Goal: Task Accomplishment & Management: Complete application form

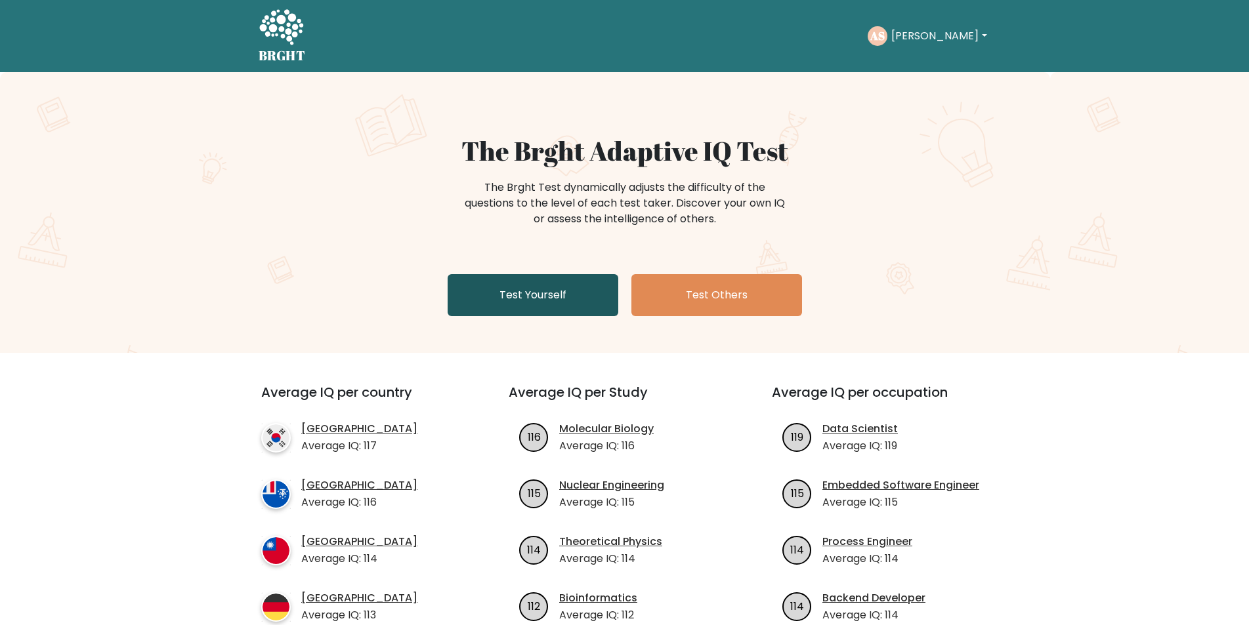
click at [534, 294] on link "Test Yourself" at bounding box center [533, 295] width 171 height 42
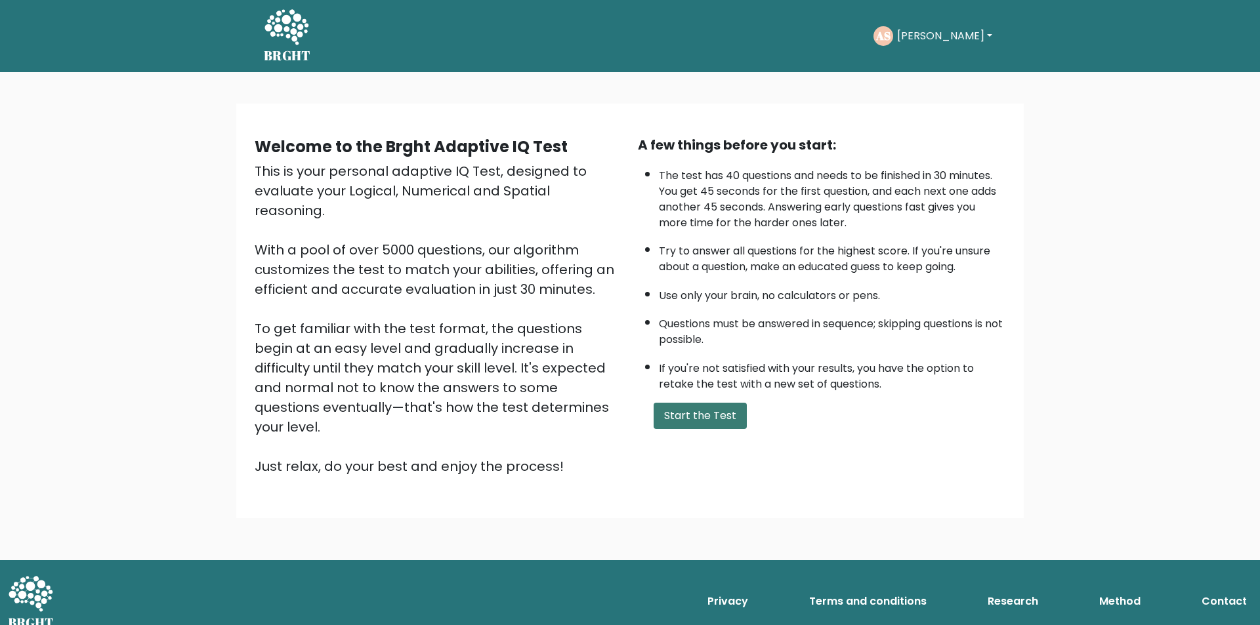
click at [694, 413] on button "Start the Test" at bounding box center [700, 416] width 93 height 26
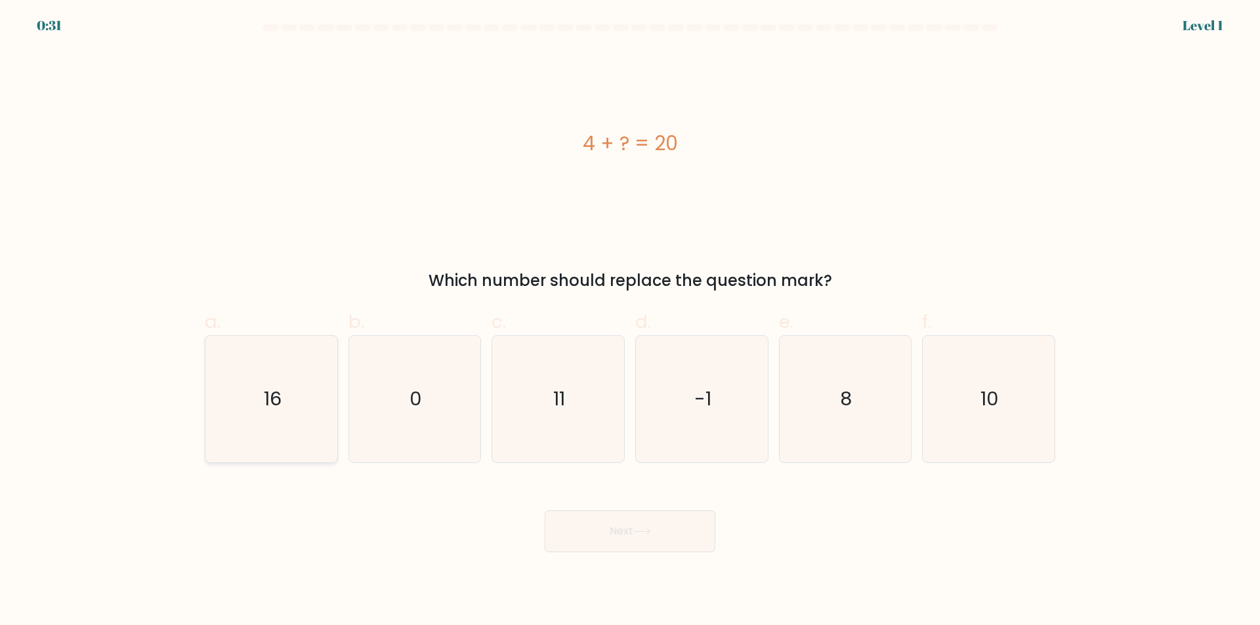
click at [267, 438] on icon "16" at bounding box center [271, 399] width 127 height 127
click at [630, 322] on input "a. 16" at bounding box center [630, 317] width 1 height 9
radio input "true"
click at [633, 541] on button "Next" at bounding box center [630, 532] width 171 height 42
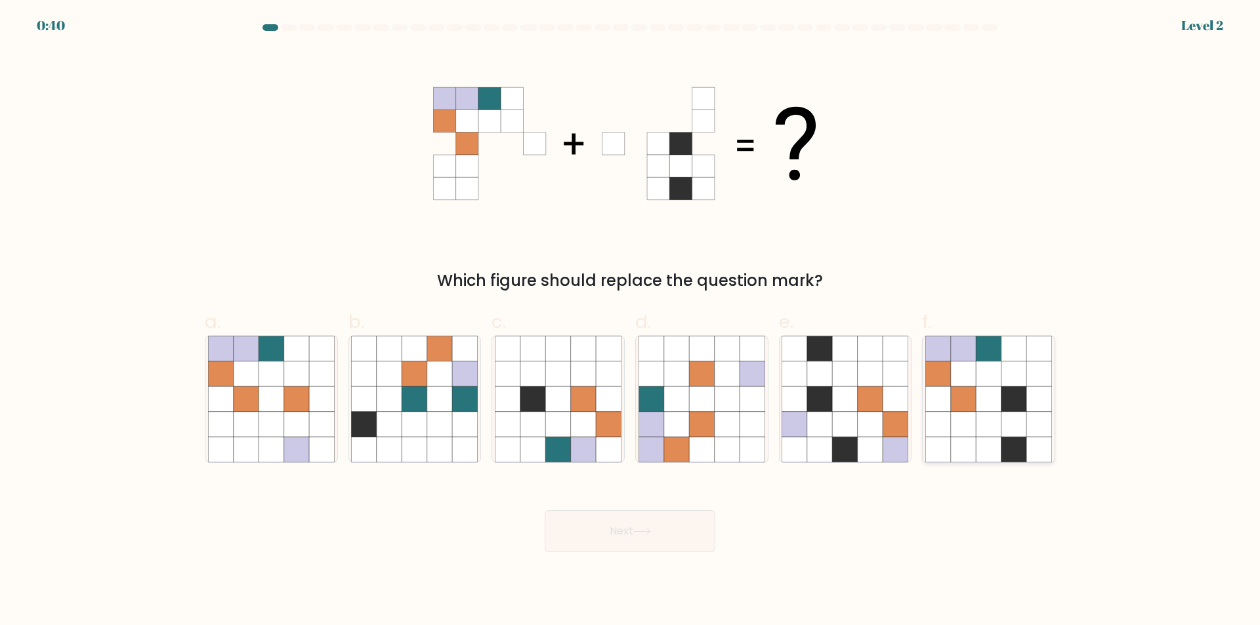
click at [1003, 431] on icon at bounding box center [1013, 424] width 25 height 25
click at [631, 322] on input "f." at bounding box center [630, 317] width 1 height 9
radio input "true"
click at [614, 533] on button "Next" at bounding box center [630, 532] width 171 height 42
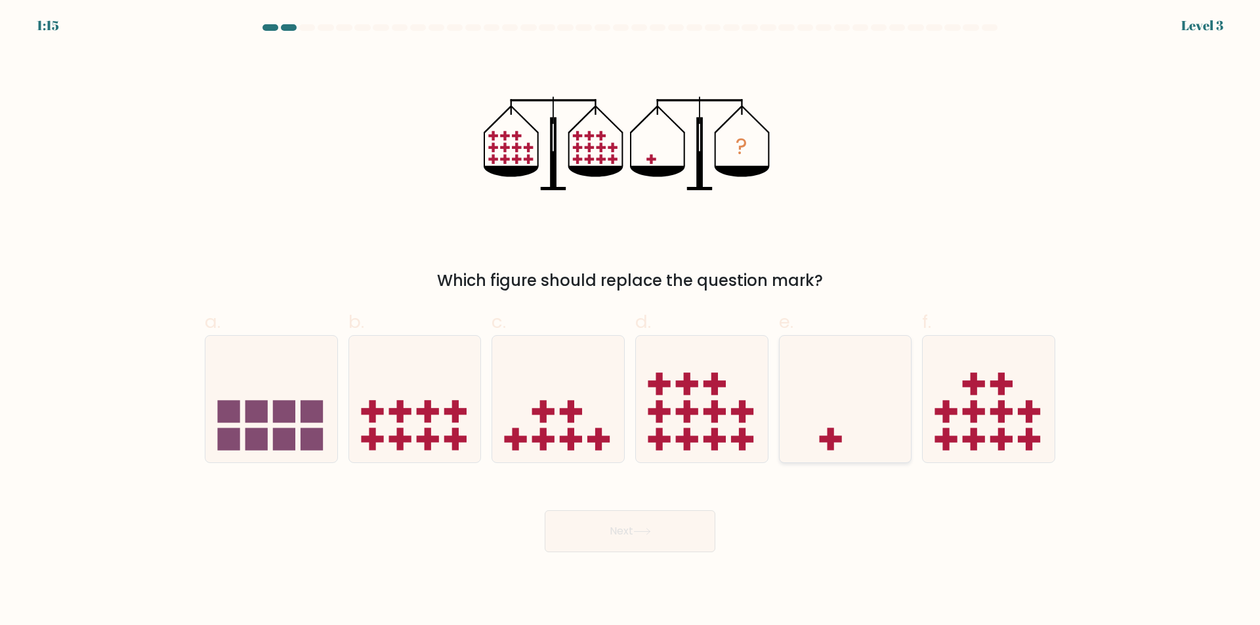
click at [870, 428] on icon at bounding box center [846, 399] width 132 height 109
click at [631, 322] on input "e." at bounding box center [630, 317] width 1 height 9
radio input "true"
click at [608, 536] on button "Next" at bounding box center [630, 532] width 171 height 42
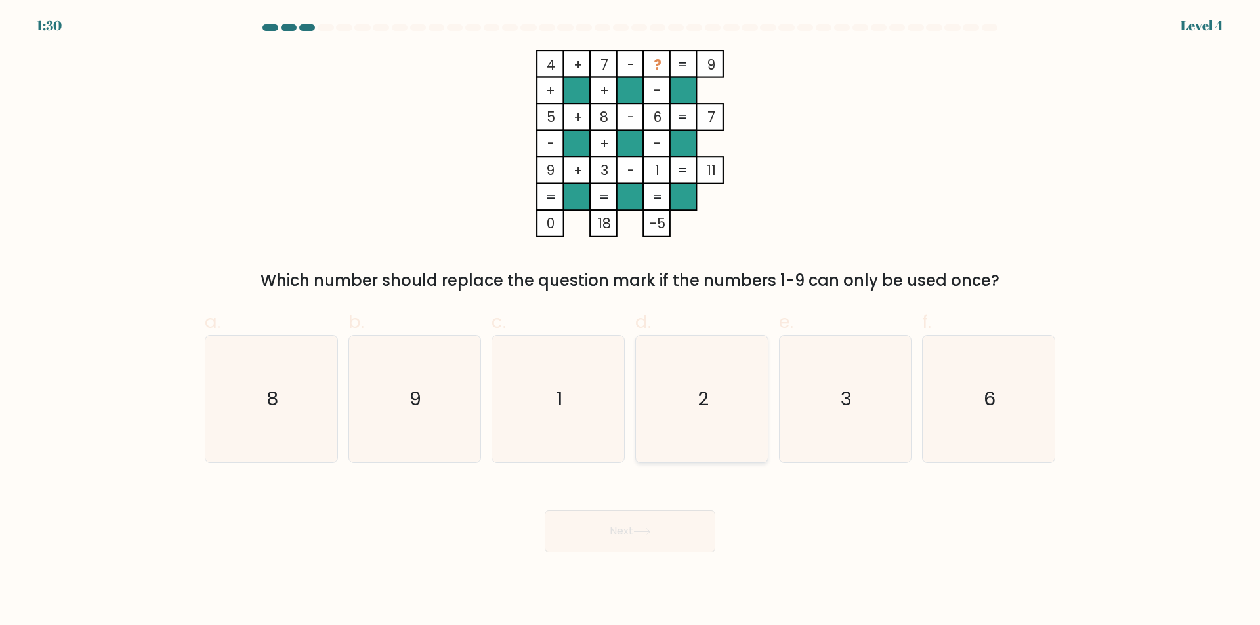
click at [719, 408] on icon "2" at bounding box center [702, 399] width 127 height 127
click at [631, 322] on input "d. 2" at bounding box center [630, 317] width 1 height 9
radio input "true"
click at [633, 533] on button "Next" at bounding box center [630, 532] width 171 height 42
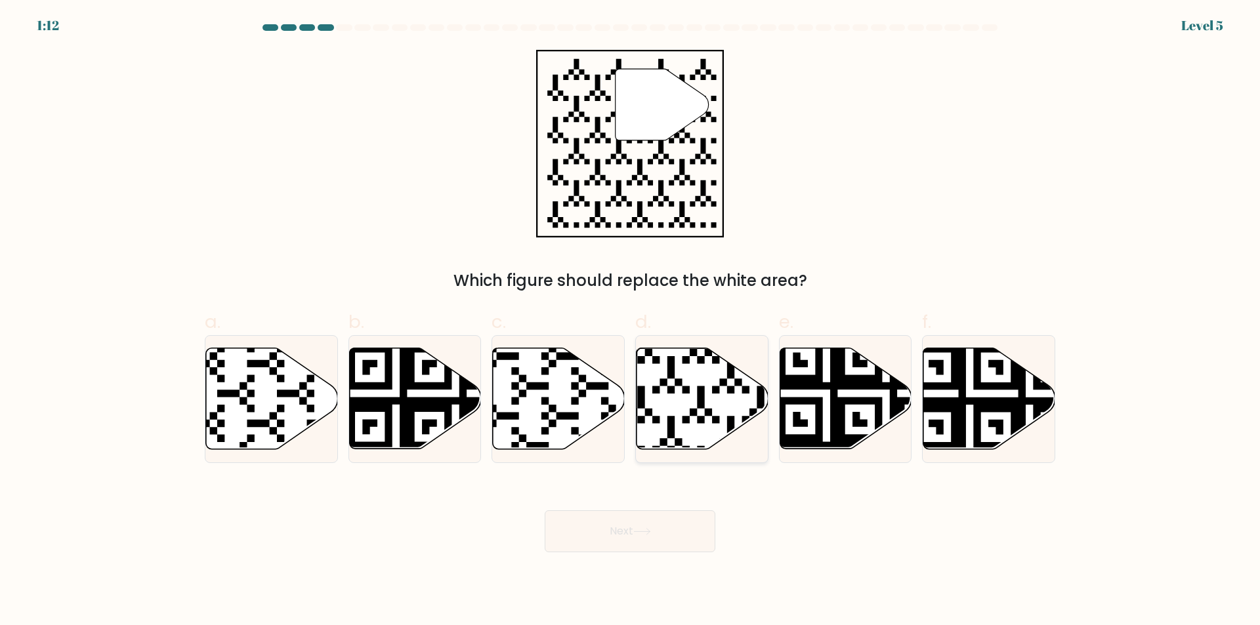
click at [698, 415] on icon at bounding box center [703, 398] width 132 height 101
click at [631, 322] on input "d." at bounding box center [630, 317] width 1 height 9
radio input "true"
click at [641, 530] on icon at bounding box center [642, 531] width 18 height 7
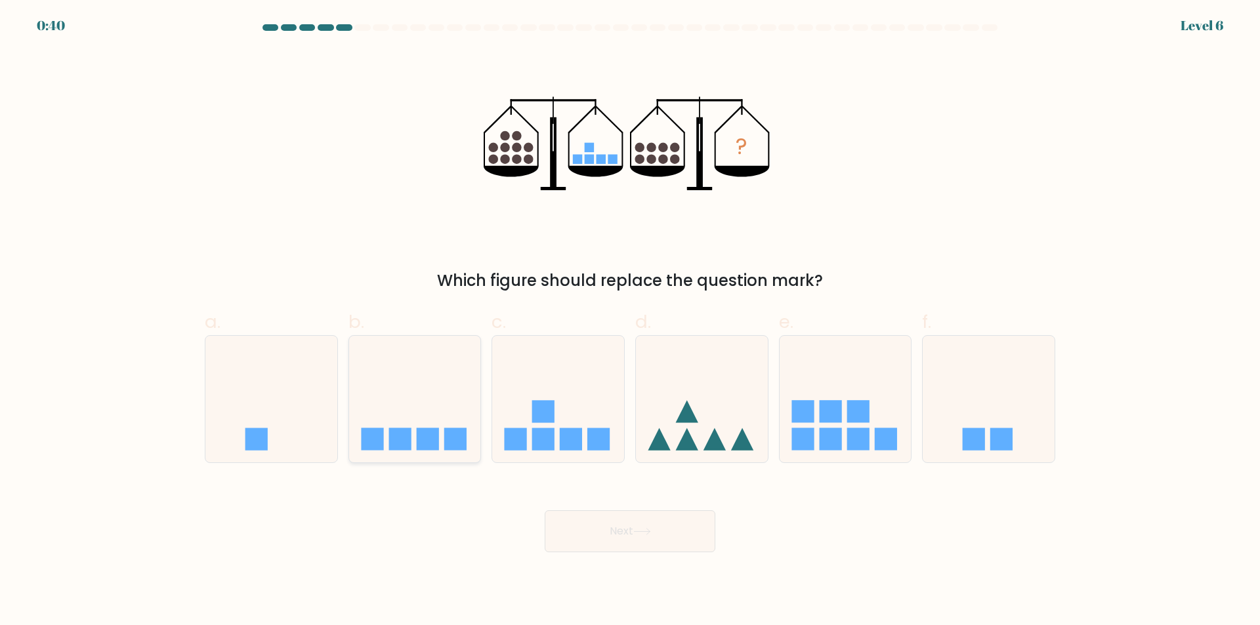
click at [439, 443] on icon at bounding box center [415, 399] width 132 height 109
click at [630, 322] on input "b." at bounding box center [630, 317] width 1 height 9
radio input "true"
click at [618, 544] on button "Next" at bounding box center [630, 532] width 171 height 42
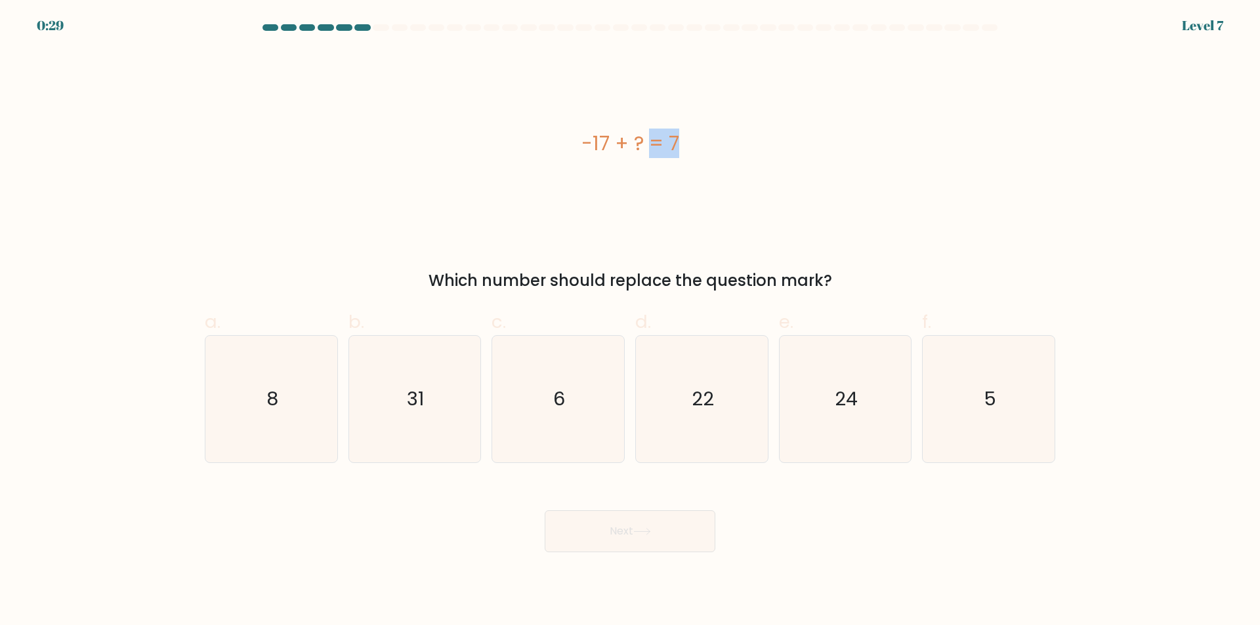
drag, startPoint x: 608, startPoint y: 138, endPoint x: 585, endPoint y: 138, distance: 22.3
click at [585, 138] on div "-17 + ? = 7" at bounding box center [630, 144] width 851 height 30
click at [899, 169] on div "-17 + ? = 7" at bounding box center [630, 144] width 851 height 188
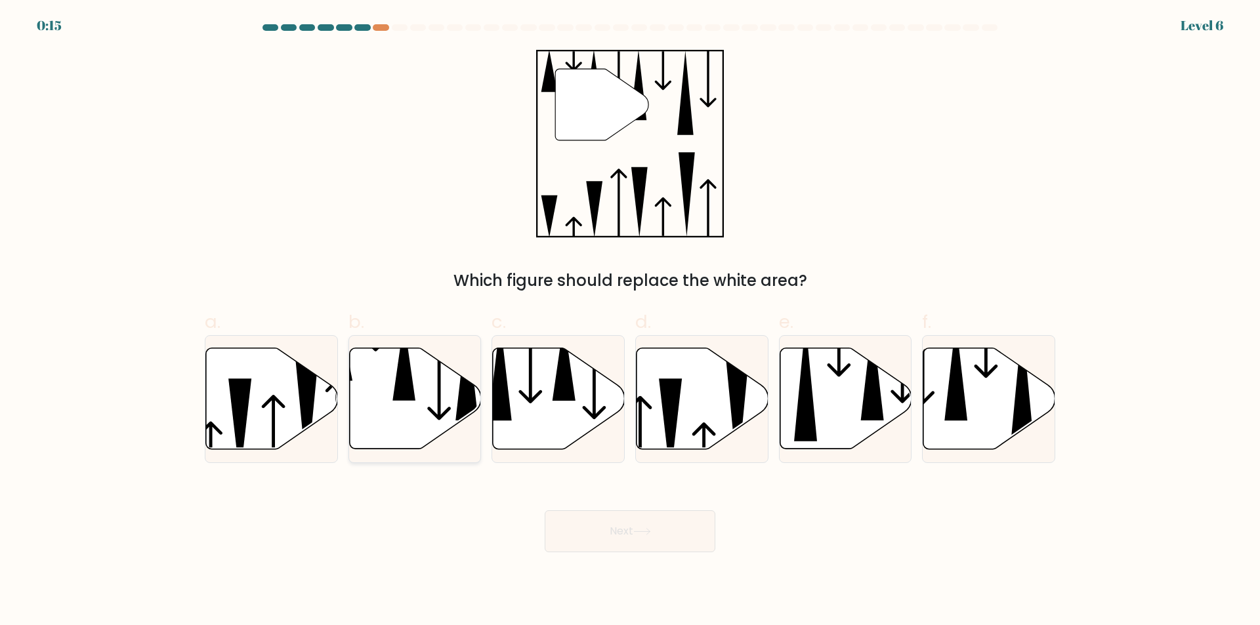
click at [404, 399] on icon at bounding box center [403, 361] width 23 height 79
click at [630, 322] on input "b." at bounding box center [630, 317] width 1 height 9
radio input "true"
click at [650, 545] on button "Next" at bounding box center [630, 532] width 171 height 42
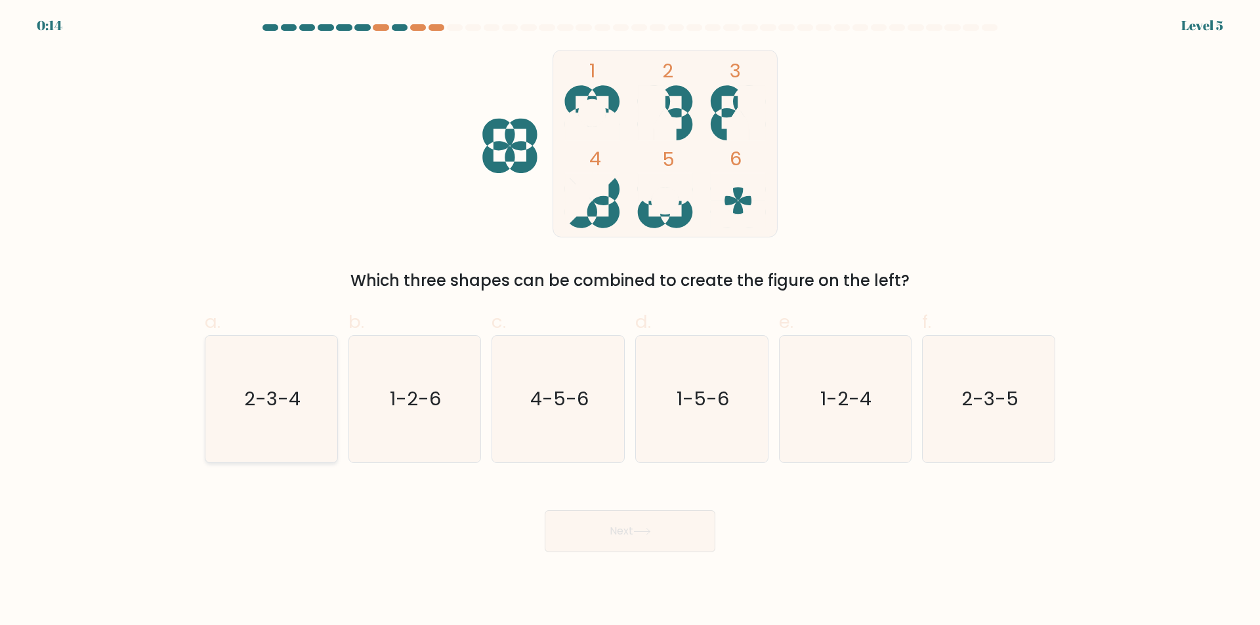
click at [284, 427] on icon "2-3-4" at bounding box center [271, 399] width 127 height 127
click at [630, 322] on input "a. 2-3-4" at bounding box center [630, 317] width 1 height 9
radio input "true"
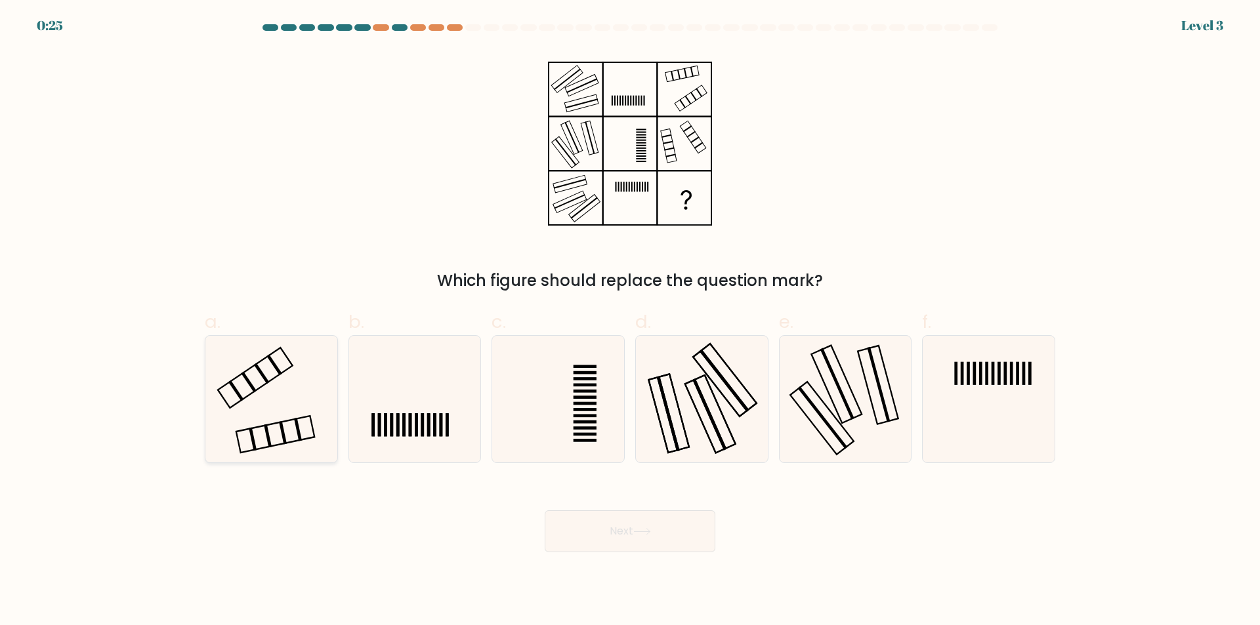
click at [261, 406] on icon at bounding box center [271, 399] width 127 height 127
click at [630, 322] on input "a." at bounding box center [630, 317] width 1 height 9
radio input "true"
click at [668, 539] on button "Next" at bounding box center [630, 532] width 171 height 42
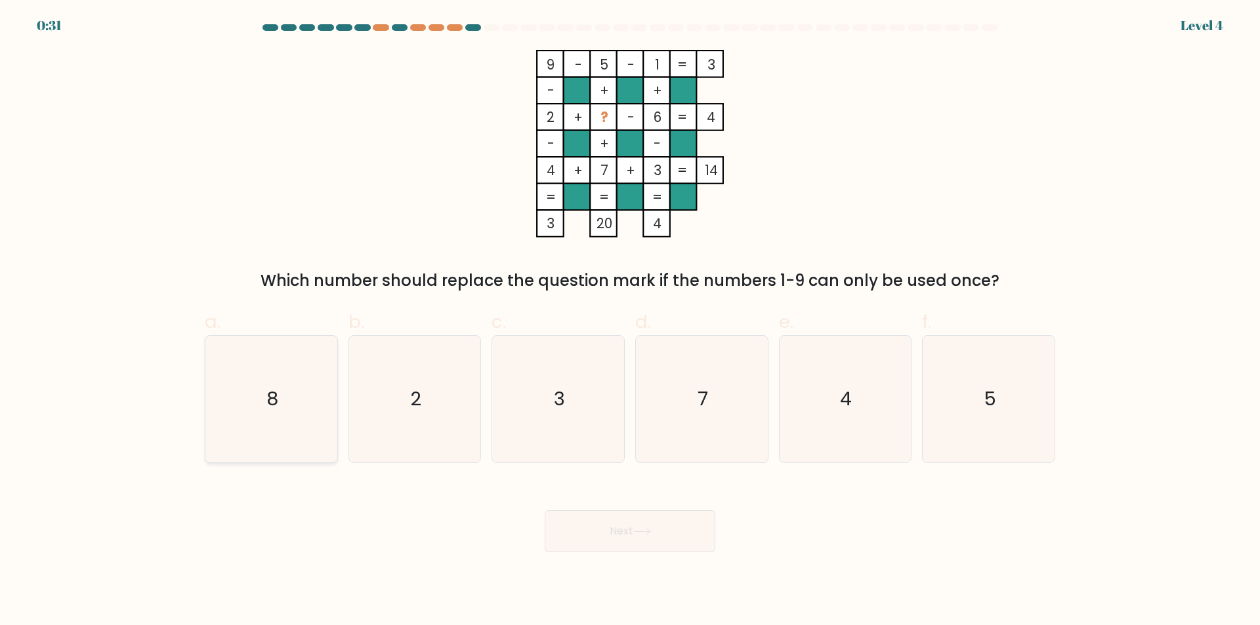
click at [316, 423] on icon "8" at bounding box center [271, 399] width 127 height 127
click at [630, 322] on input "a. 8" at bounding box center [630, 317] width 1 height 9
radio input "true"
click at [650, 535] on icon at bounding box center [642, 531] width 18 height 7
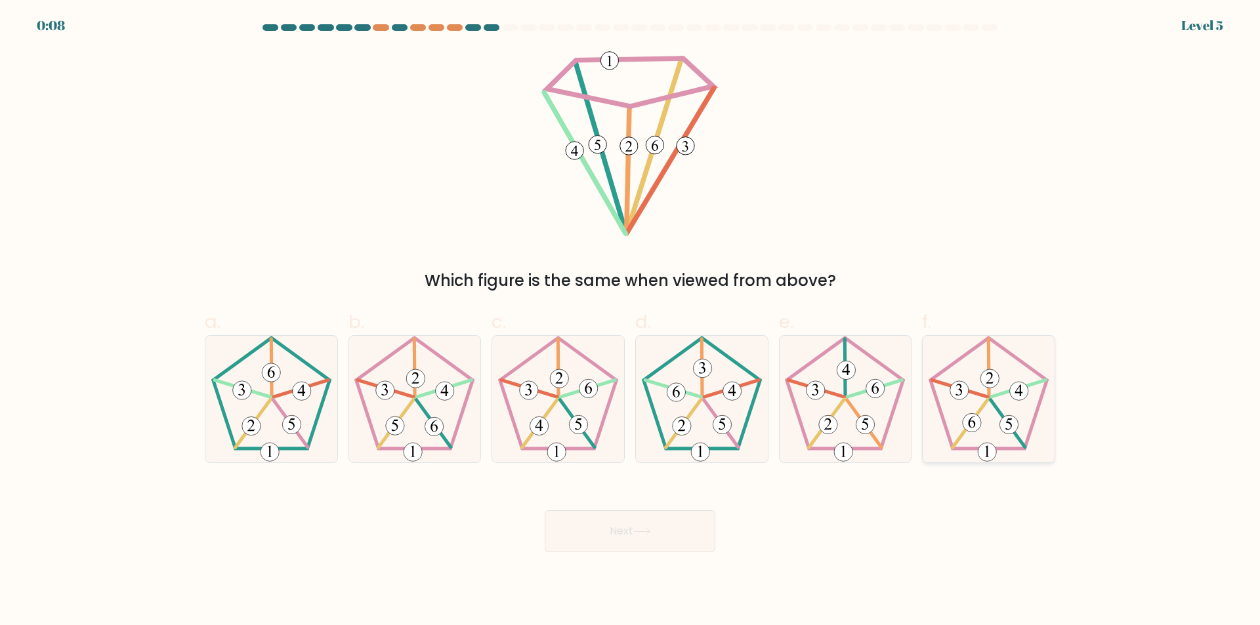
click at [986, 422] on icon at bounding box center [988, 399] width 127 height 127
click at [631, 322] on input "f." at bounding box center [630, 317] width 1 height 9
radio input "true"
click at [646, 538] on button "Next" at bounding box center [630, 532] width 171 height 42
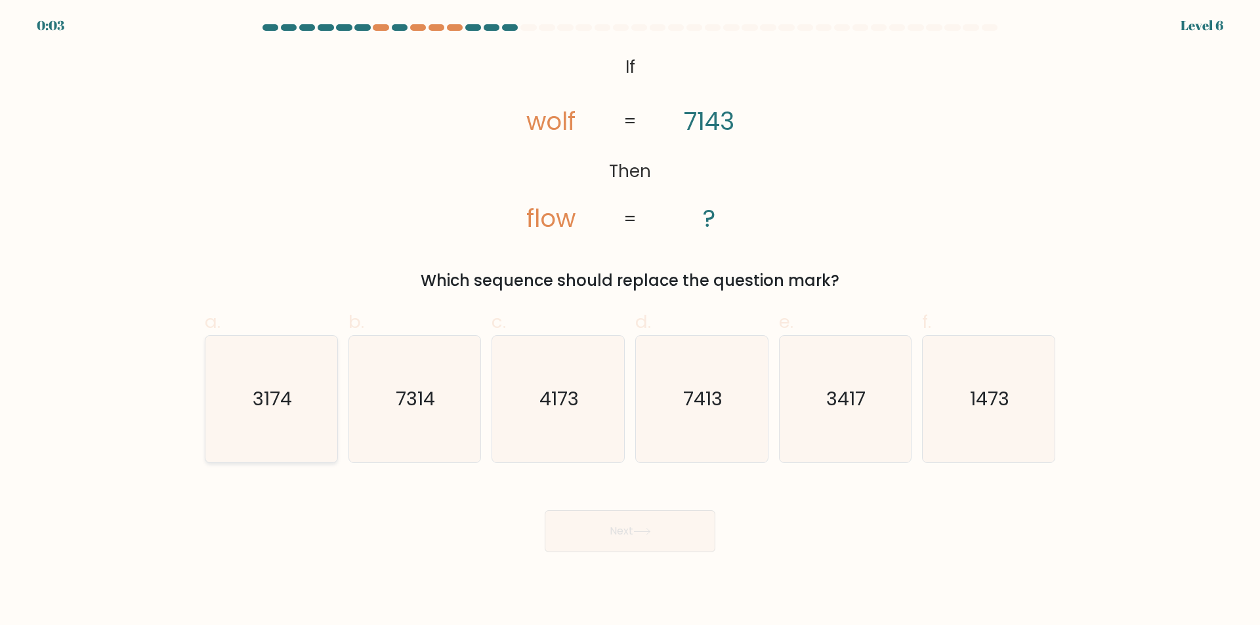
click at [276, 409] on text "3174" at bounding box center [272, 400] width 39 height 26
click at [630, 322] on input "a. 3174" at bounding box center [630, 317] width 1 height 9
radio input "true"
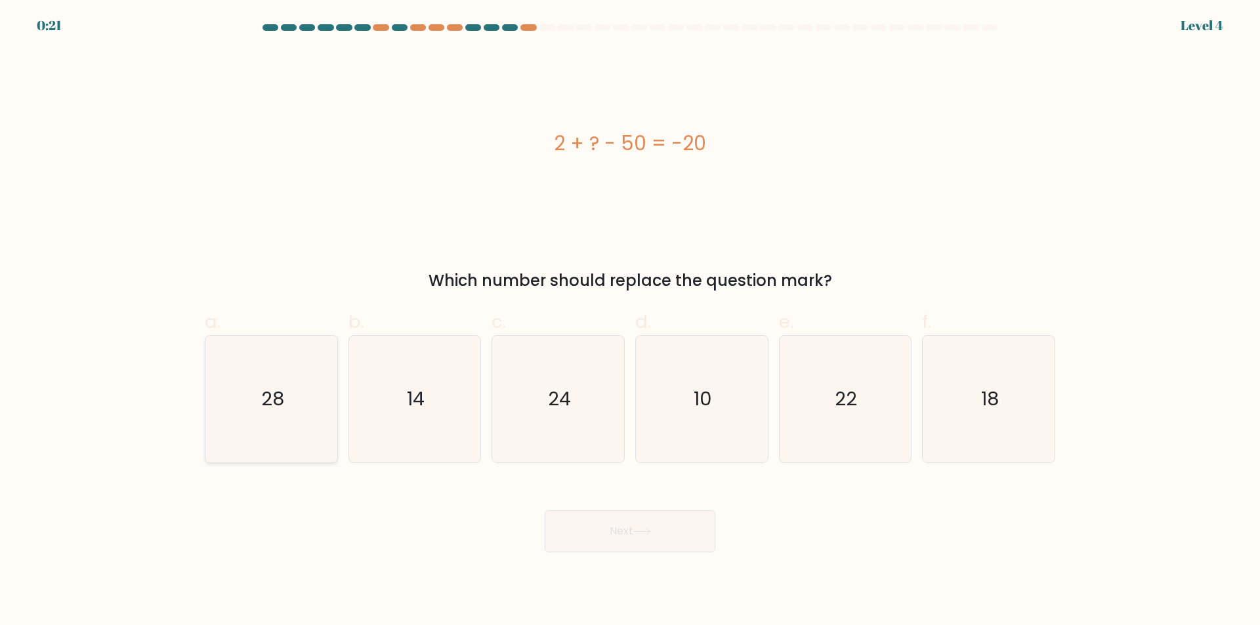
click at [284, 417] on icon "28" at bounding box center [271, 399] width 127 height 127
click at [630, 322] on input "a. 28" at bounding box center [630, 317] width 1 height 9
radio input "true"
click at [581, 535] on button "Next" at bounding box center [630, 532] width 171 height 42
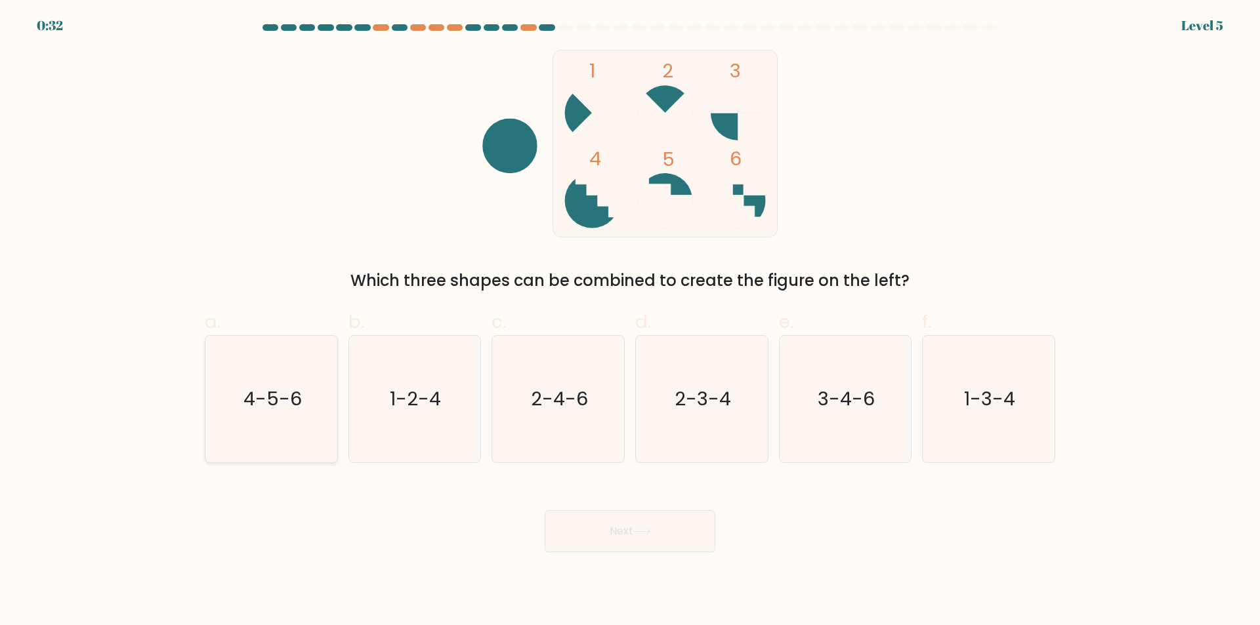
click at [278, 432] on icon "4-5-6" at bounding box center [271, 399] width 127 height 127
click at [630, 322] on input "a. 4-5-6" at bounding box center [630, 317] width 1 height 9
radio input "true"
click at [630, 544] on button "Next" at bounding box center [630, 532] width 171 height 42
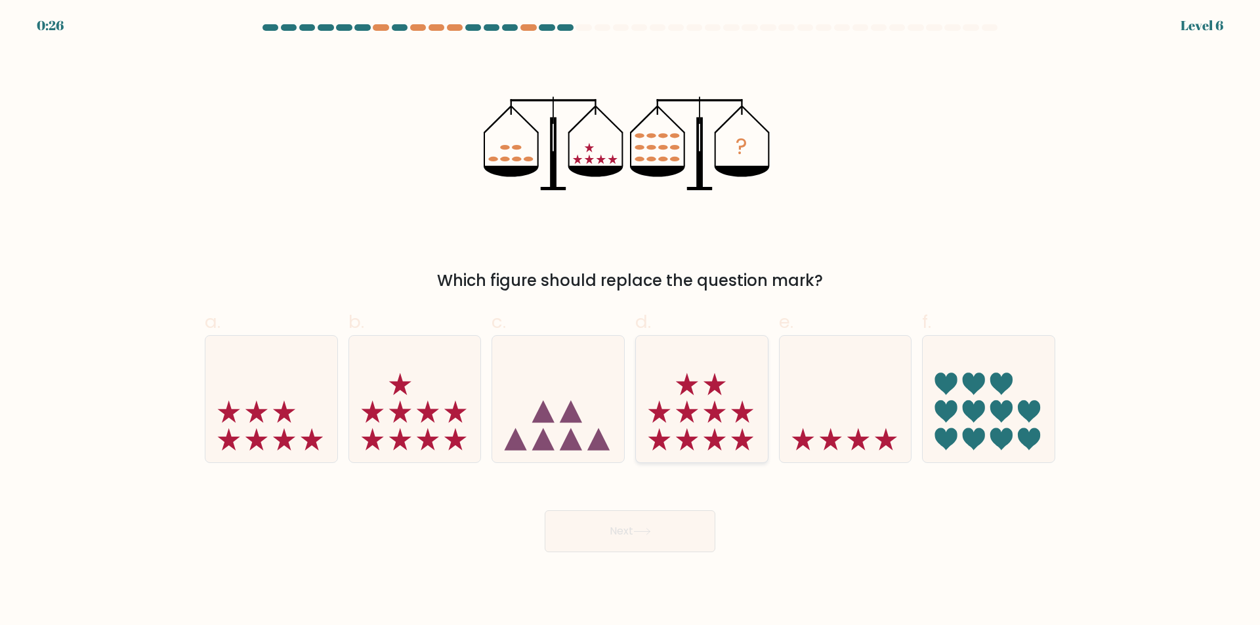
click at [684, 425] on icon at bounding box center [702, 399] width 132 height 109
click at [631, 322] on input "d." at bounding box center [630, 317] width 1 height 9
radio input "true"
click at [626, 545] on button "Next" at bounding box center [630, 532] width 171 height 42
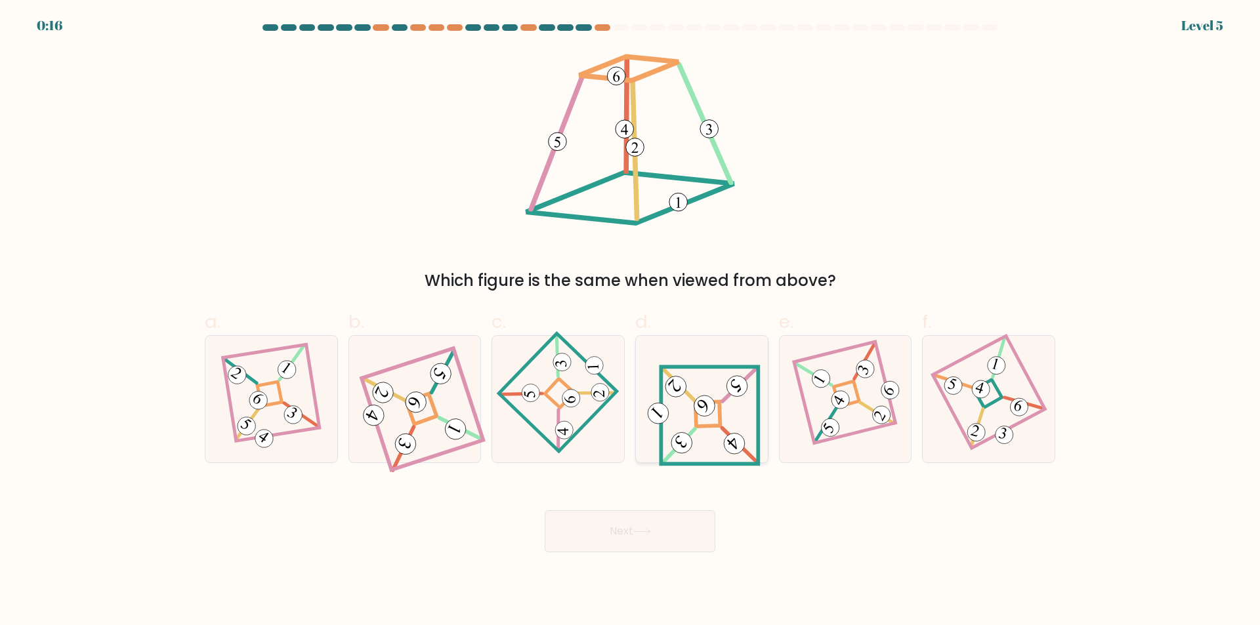
click at [706, 410] on g at bounding box center [700, 416] width 115 height 98
click at [631, 322] on input "d." at bounding box center [630, 317] width 1 height 9
radio input "true"
click at [634, 533] on button "Next" at bounding box center [630, 532] width 171 height 42
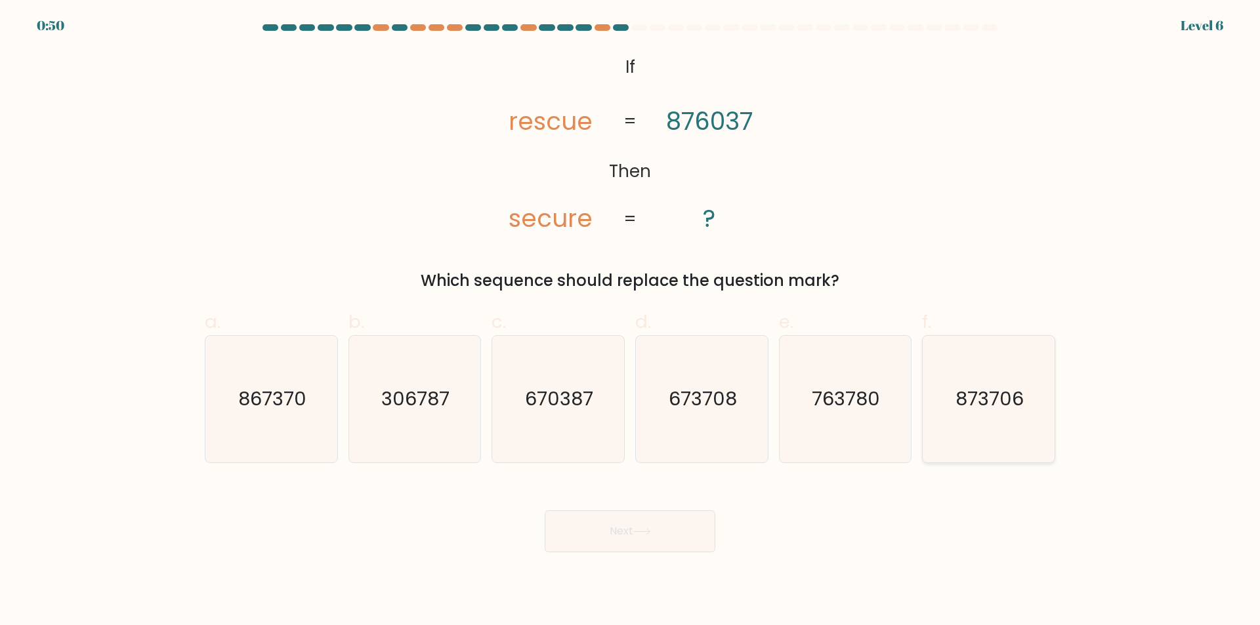
click at [1005, 423] on icon "873706" at bounding box center [988, 399] width 127 height 127
click at [631, 322] on input "f. 873706" at bounding box center [630, 317] width 1 height 9
radio input "true"
click at [627, 541] on button "Next" at bounding box center [630, 532] width 171 height 42
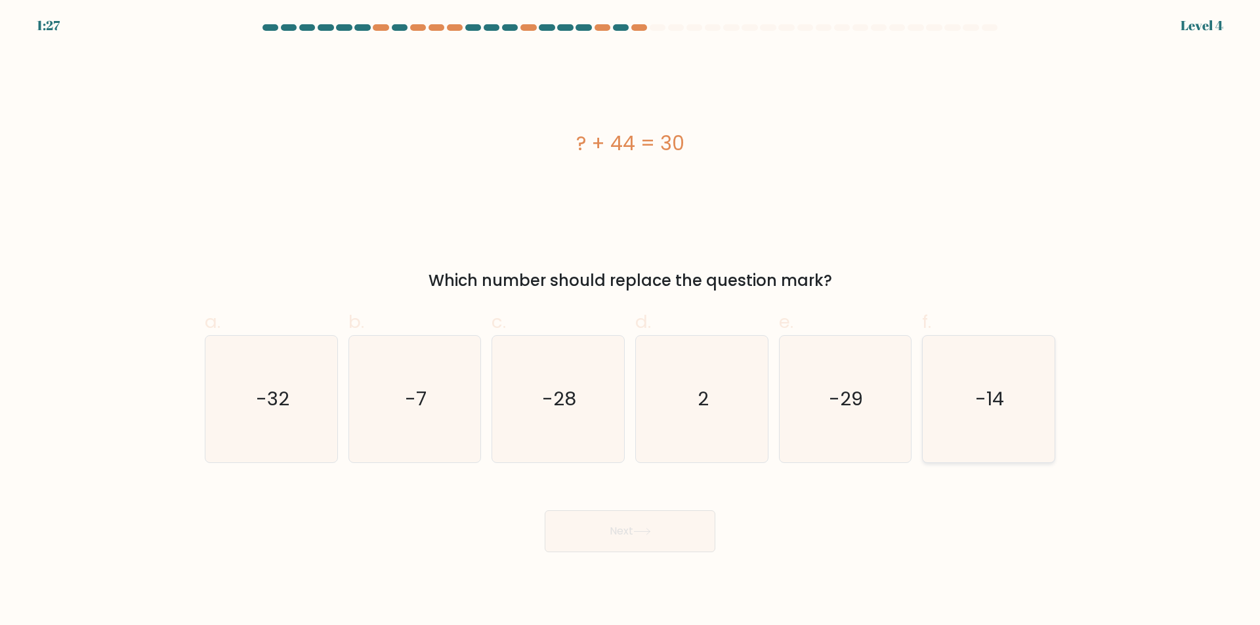
click at [1024, 434] on icon "-14" at bounding box center [988, 399] width 127 height 127
click at [631, 322] on input "f. -14" at bounding box center [630, 317] width 1 height 9
radio input "true"
click at [589, 536] on button "Next" at bounding box center [630, 532] width 171 height 42
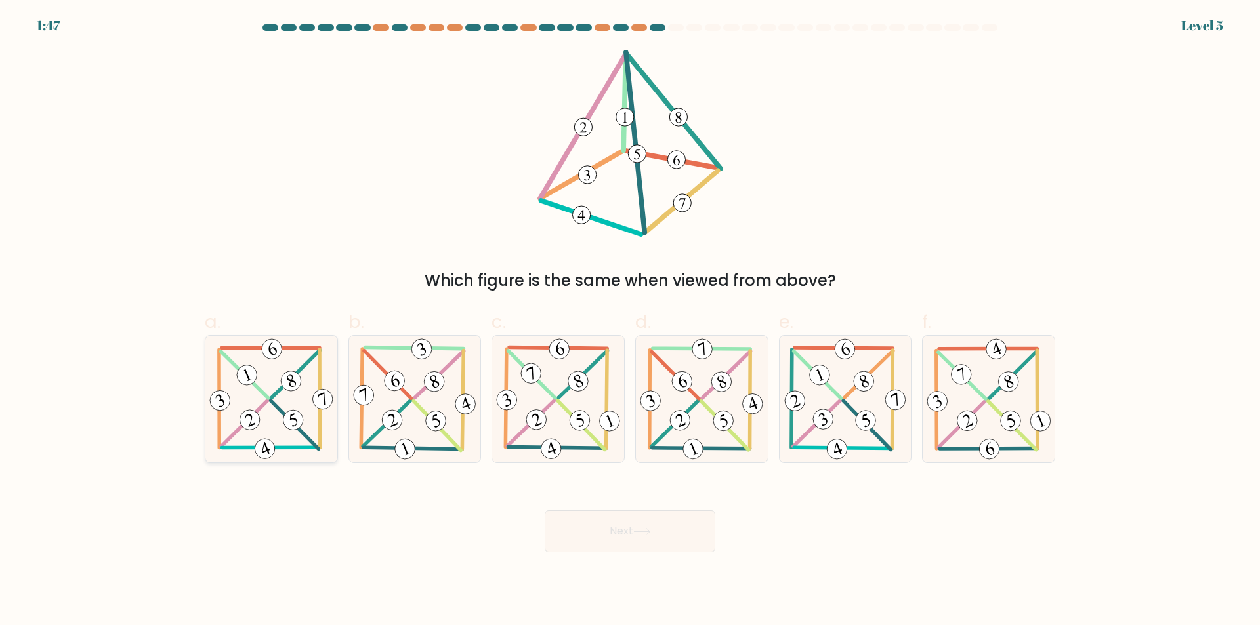
click at [273, 414] on icon at bounding box center [271, 399] width 129 height 127
click at [630, 322] on input "a." at bounding box center [630, 317] width 1 height 9
radio input "true"
click at [611, 536] on button "Next" at bounding box center [630, 532] width 171 height 42
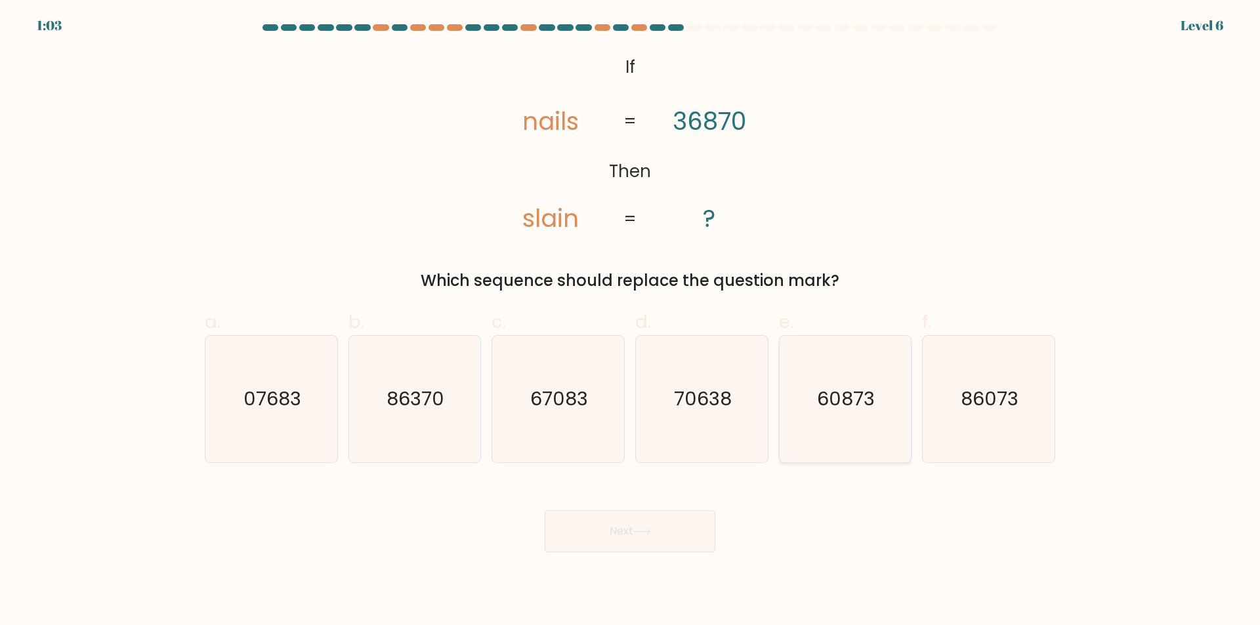
click at [837, 421] on icon "60873" at bounding box center [845, 399] width 127 height 127
click at [631, 322] on input "e. 60873" at bounding box center [630, 317] width 1 height 9
radio input "true"
click at [625, 526] on button "Next" at bounding box center [630, 532] width 171 height 42
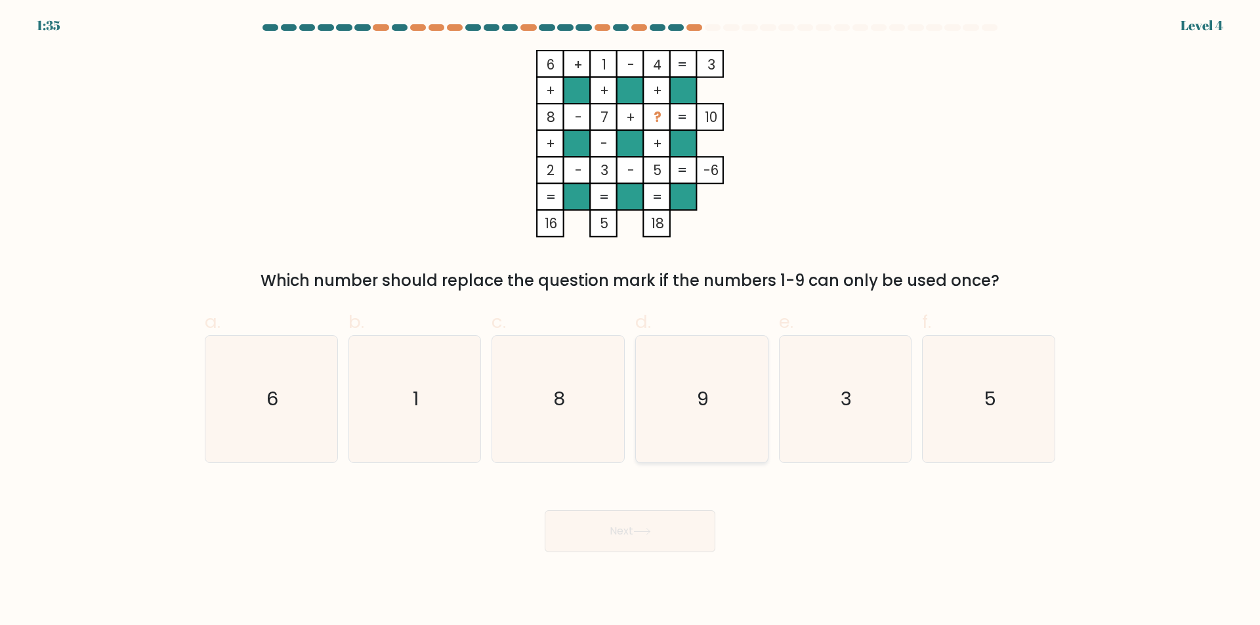
click at [714, 434] on icon "9" at bounding box center [702, 399] width 127 height 127
click at [631, 322] on input "d. 9" at bounding box center [630, 317] width 1 height 9
radio input "true"
drag, startPoint x: 620, startPoint y: 535, endPoint x: 642, endPoint y: 532, distance: 22.5
click at [620, 535] on button "Next" at bounding box center [630, 532] width 171 height 42
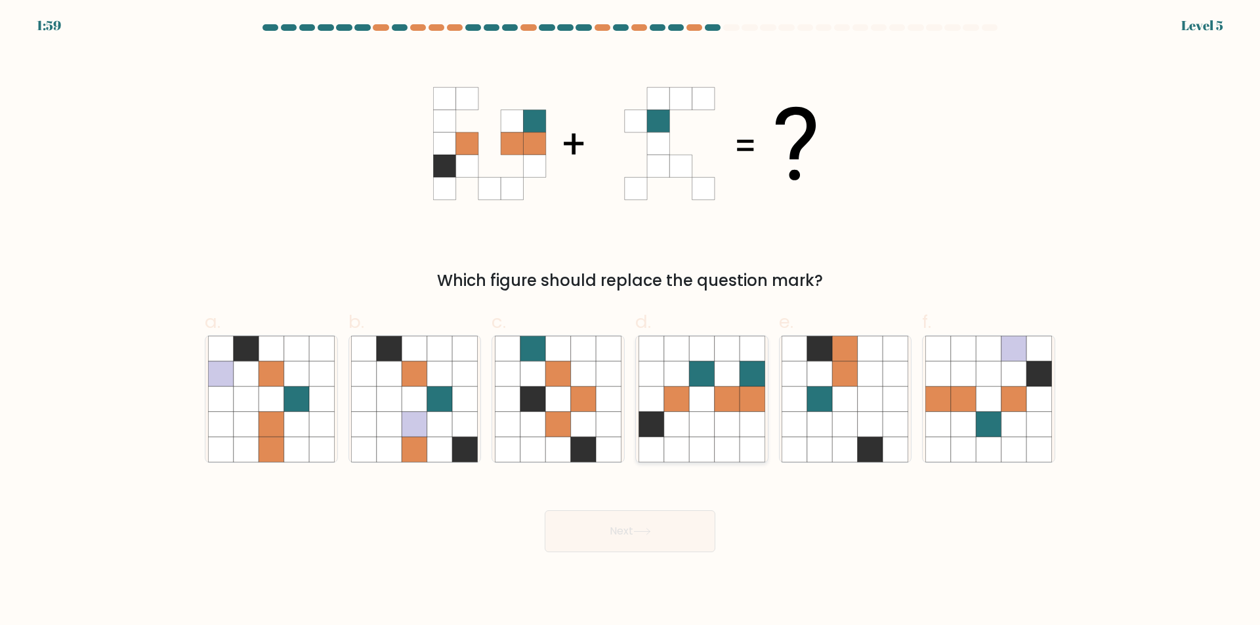
click at [742, 409] on icon at bounding box center [752, 399] width 25 height 25
click at [631, 322] on input "d." at bounding box center [630, 317] width 1 height 9
radio input "true"
click at [633, 538] on button "Next" at bounding box center [630, 532] width 171 height 42
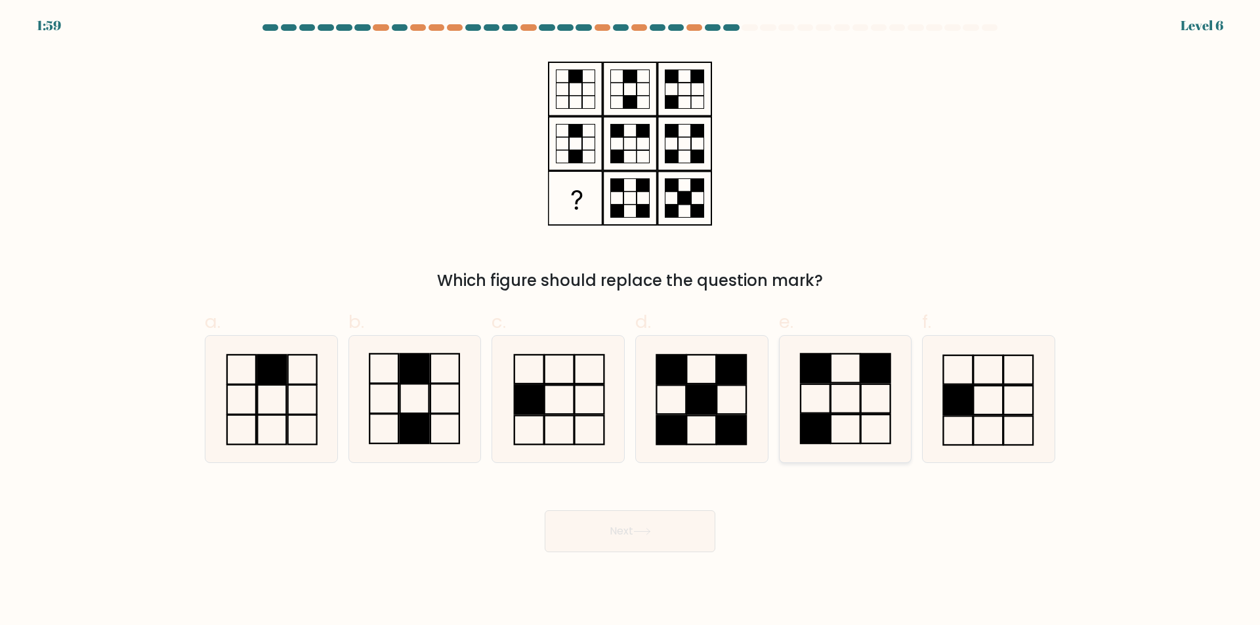
click at [830, 413] on rect at bounding box center [816, 399] width 30 height 29
click at [631, 322] on input "e." at bounding box center [630, 317] width 1 height 9
radio input "true"
click at [641, 538] on button "Next" at bounding box center [630, 532] width 171 height 42
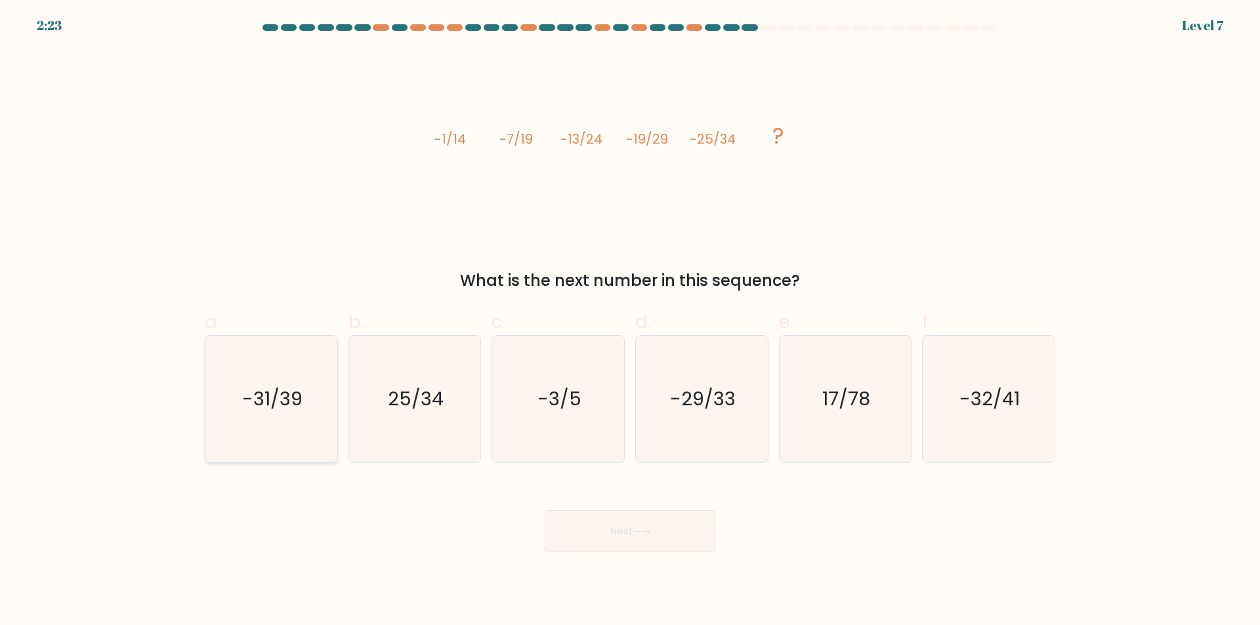
click at [274, 417] on icon "-31/39" at bounding box center [271, 399] width 127 height 127
click at [630, 322] on input "a. -31/39" at bounding box center [630, 317] width 1 height 9
radio input "true"
drag, startPoint x: 639, startPoint y: 541, endPoint x: 645, endPoint y: 534, distance: 9.3
click at [639, 541] on button "Next" at bounding box center [630, 532] width 171 height 42
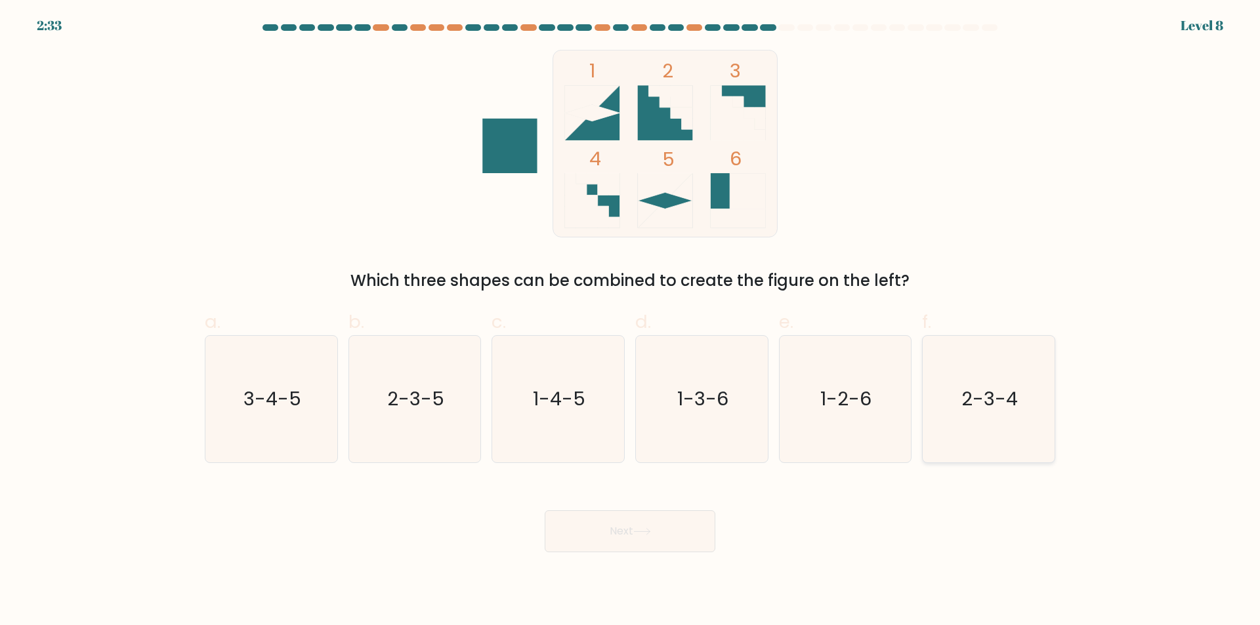
click at [999, 414] on icon "2-3-4" at bounding box center [988, 399] width 127 height 127
click at [631, 322] on input "f. 2-3-4" at bounding box center [630, 317] width 1 height 9
radio input "true"
click at [606, 536] on button "Next" at bounding box center [630, 532] width 171 height 42
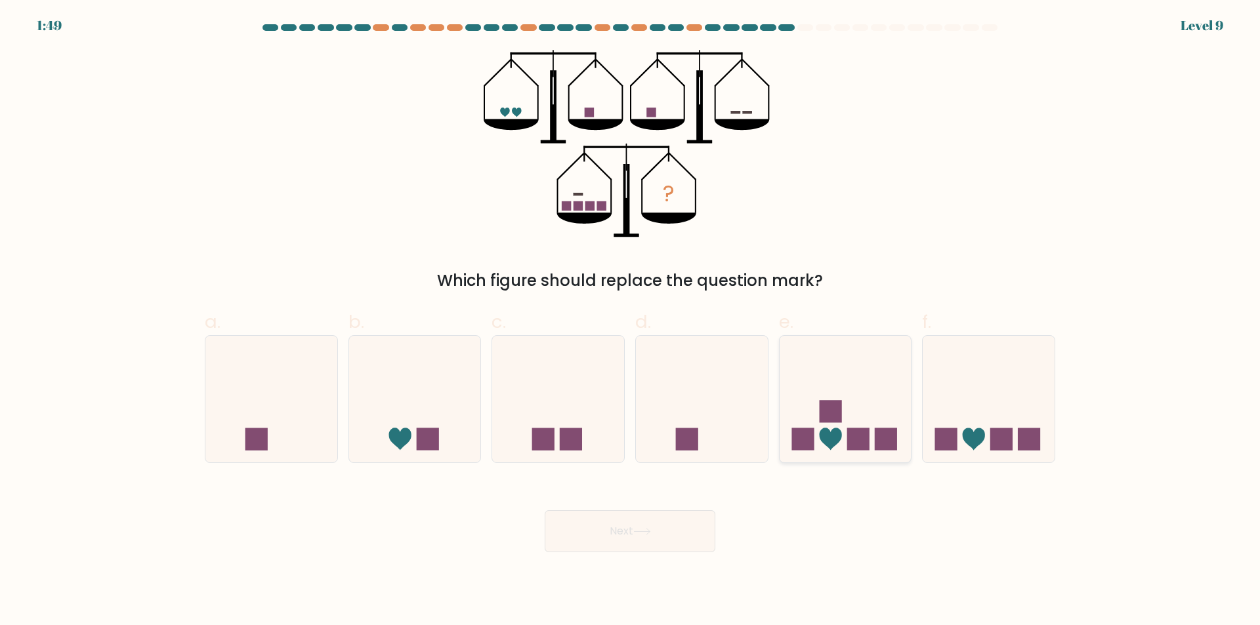
click at [865, 453] on icon at bounding box center [846, 399] width 132 height 109
click at [631, 322] on input "e." at bounding box center [630, 317] width 1 height 9
radio input "true"
click at [640, 547] on button "Next" at bounding box center [630, 532] width 171 height 42
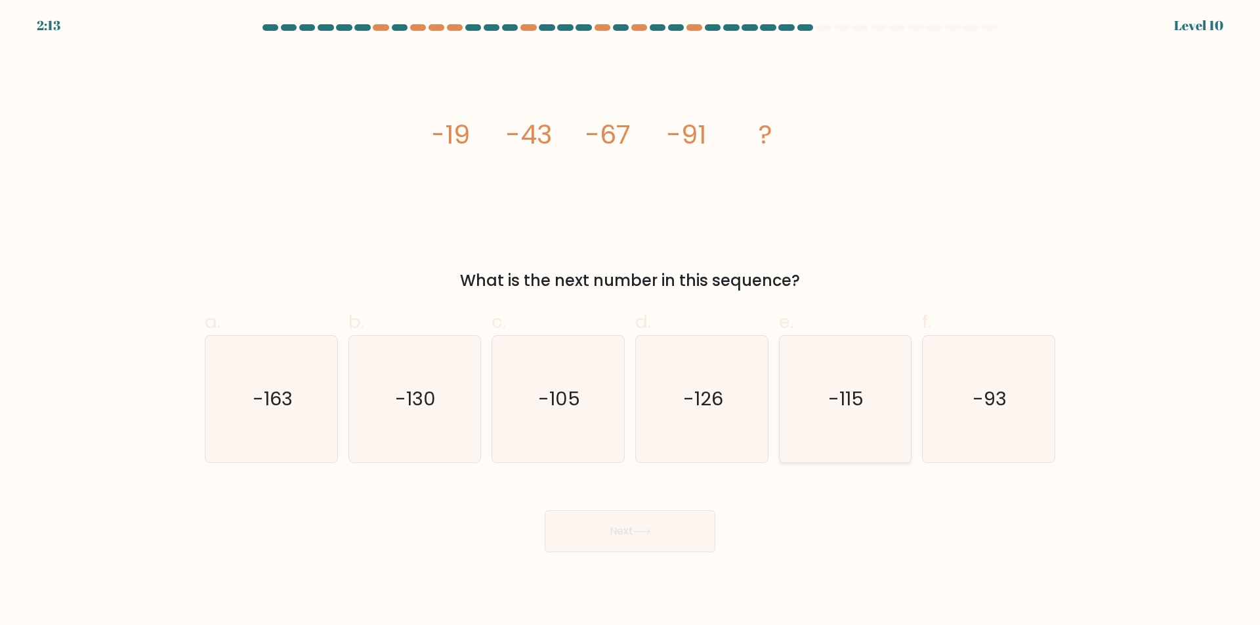
click at [866, 415] on icon "-115" at bounding box center [845, 399] width 127 height 127
click at [631, 322] on input "e. -115" at bounding box center [630, 317] width 1 height 9
radio input "true"
click at [608, 538] on button "Next" at bounding box center [630, 532] width 171 height 42
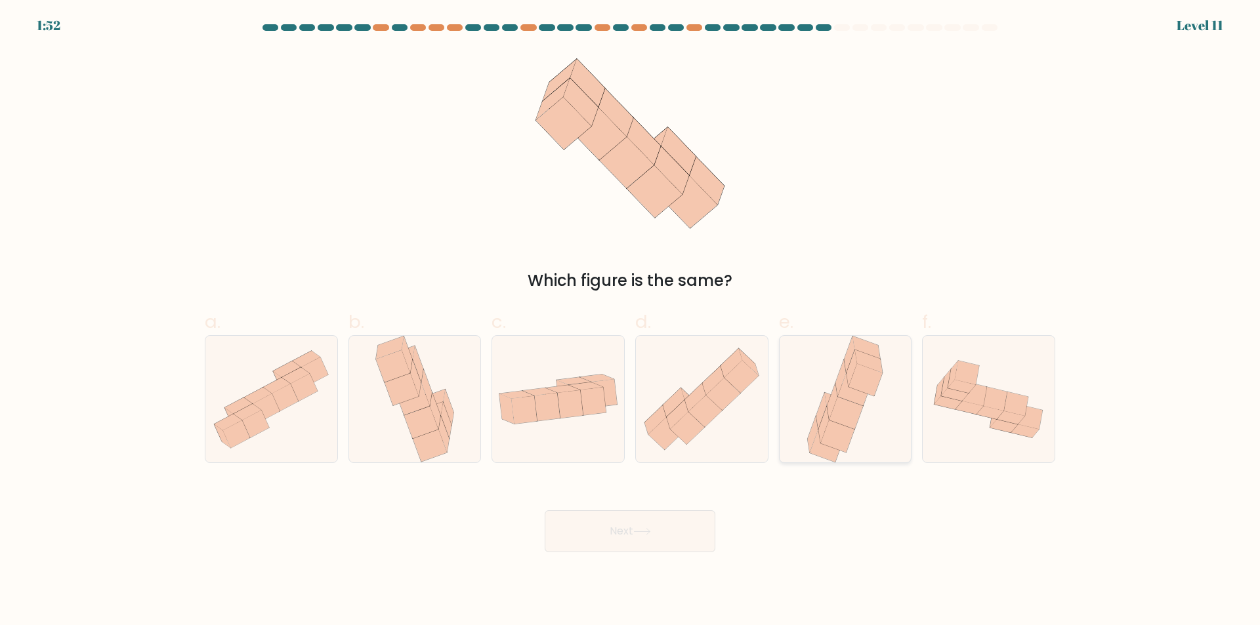
click at [847, 443] on icon at bounding box center [837, 437] width 33 height 32
click at [631, 322] on input "e." at bounding box center [630, 317] width 1 height 9
radio input "true"
click at [612, 534] on button "Next" at bounding box center [630, 532] width 171 height 42
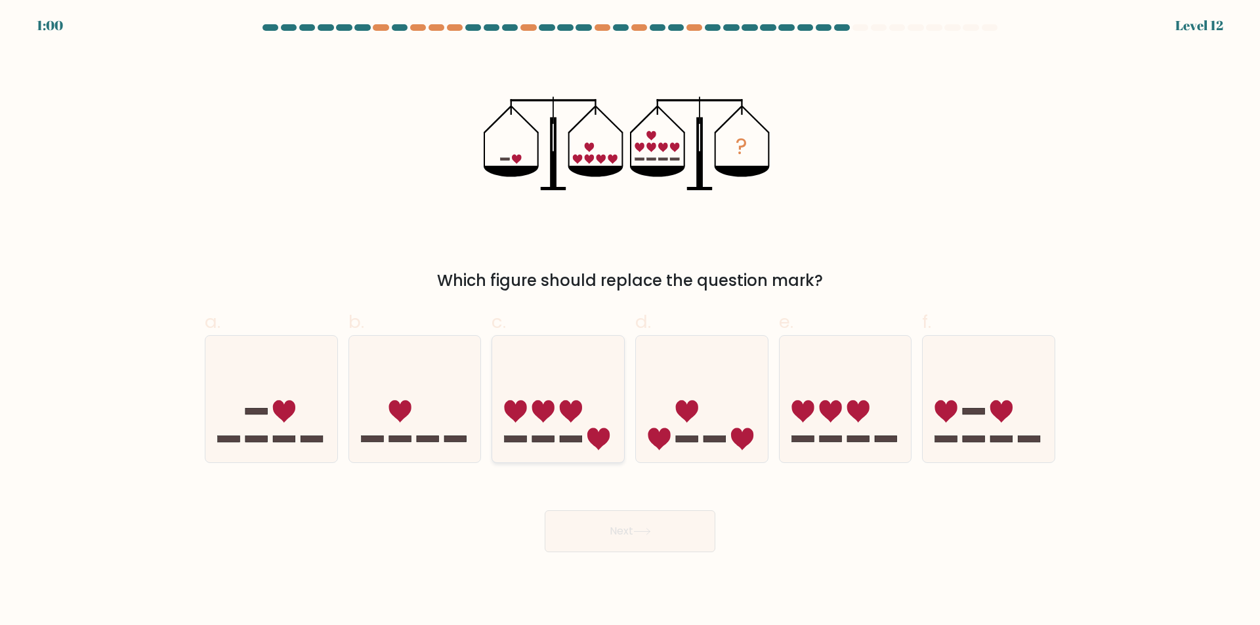
click at [582, 438] on rect at bounding box center [571, 439] width 22 height 7
click at [630, 322] on input "c." at bounding box center [630, 317] width 1 height 9
radio input "true"
click at [620, 549] on button "Next" at bounding box center [630, 532] width 171 height 42
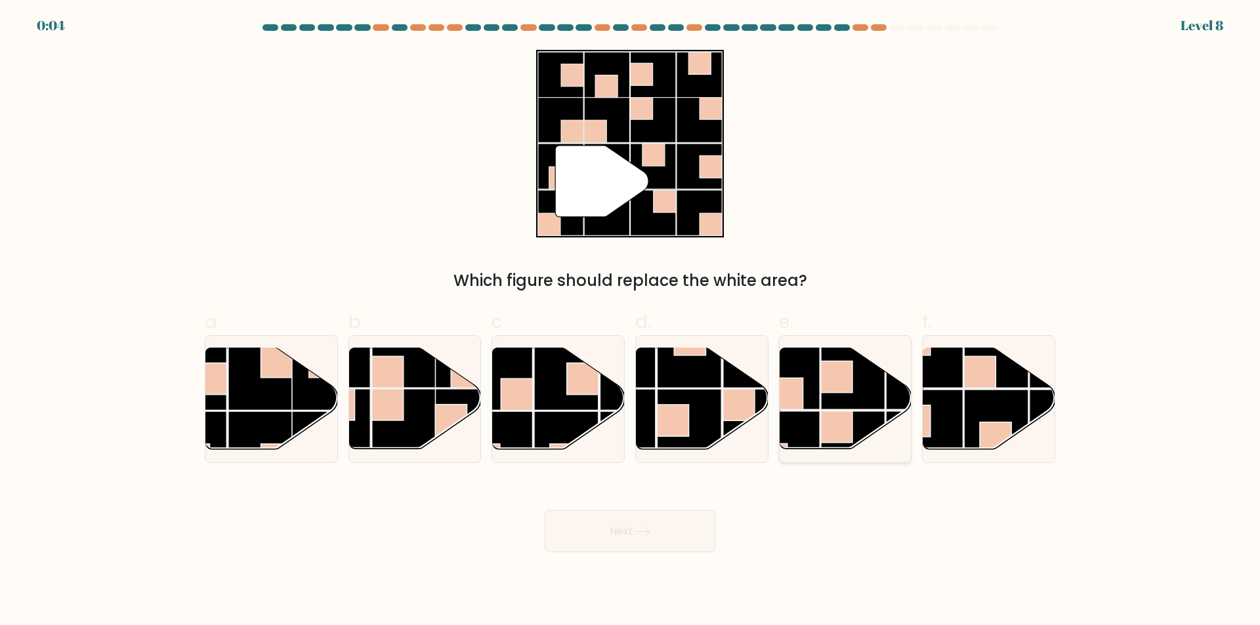
click at [793, 436] on rect at bounding box center [787, 443] width 64 height 64
click at [631, 322] on input "e." at bounding box center [630, 317] width 1 height 9
radio input "true"
click at [639, 541] on button "Next" at bounding box center [630, 532] width 171 height 42
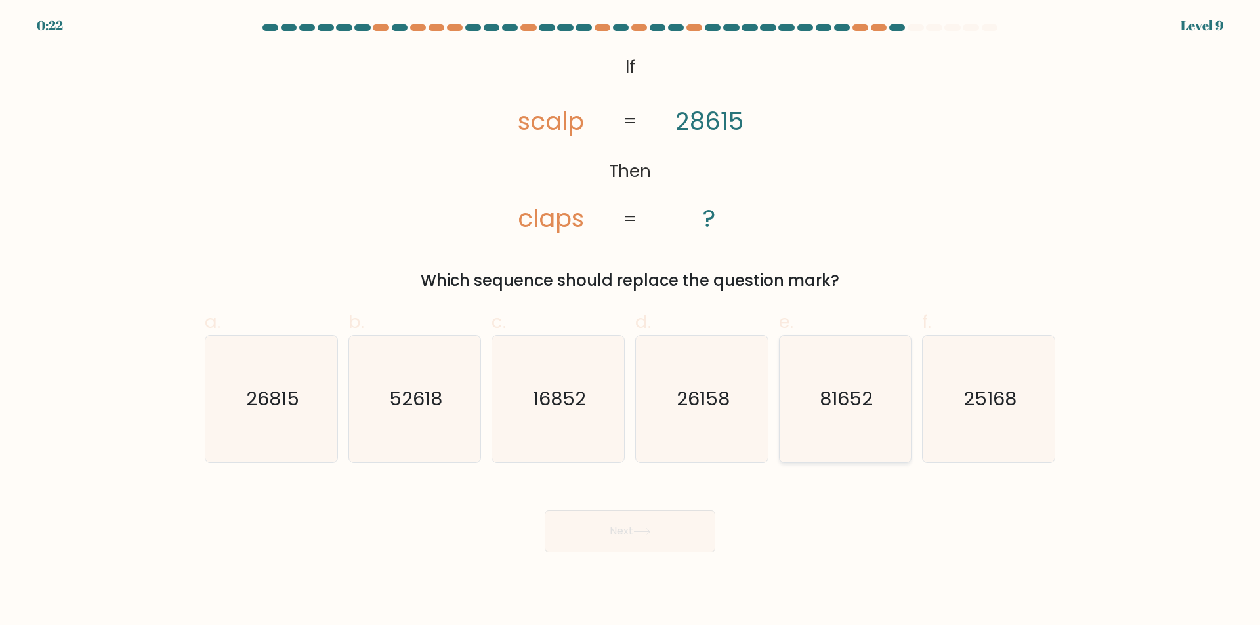
click at [849, 421] on icon "81652" at bounding box center [845, 399] width 127 height 127
click at [631, 322] on input "e. 81652" at bounding box center [630, 317] width 1 height 9
radio input "true"
click at [630, 558] on body "0:20 Level 9 If" at bounding box center [630, 312] width 1260 height 625
click at [625, 529] on button "Next" at bounding box center [630, 532] width 171 height 42
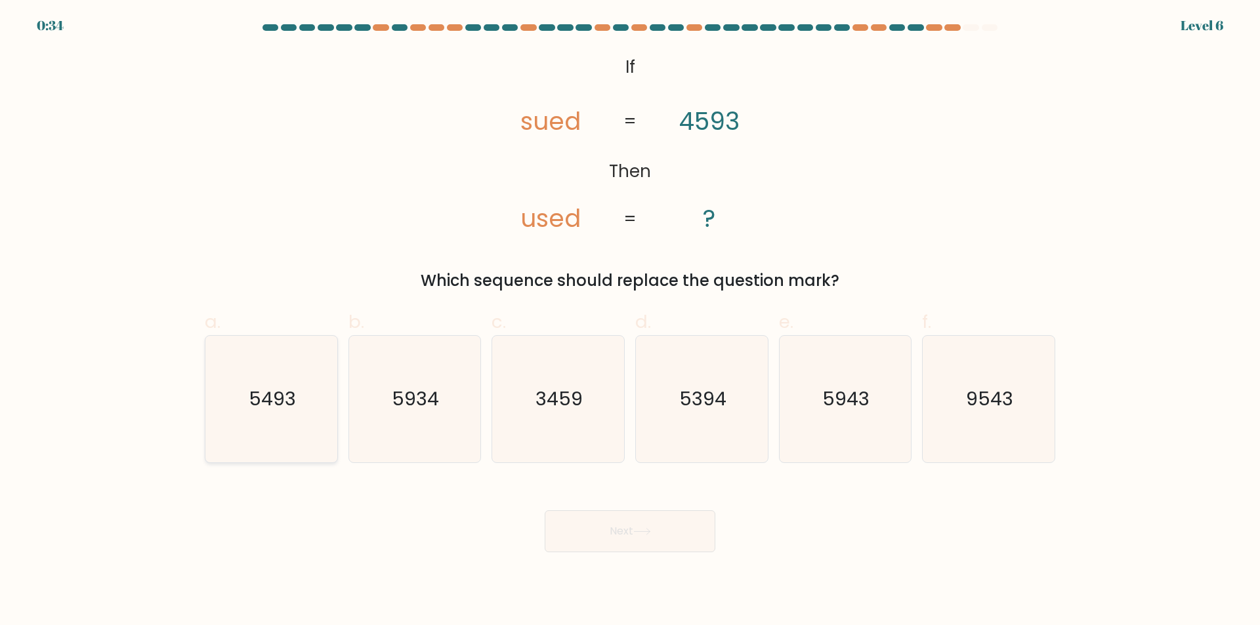
click at [286, 400] on text "5493" at bounding box center [272, 400] width 47 height 26
click at [630, 322] on input "a. 5493" at bounding box center [630, 317] width 1 height 9
radio input "true"
click at [679, 528] on button "Next" at bounding box center [630, 532] width 171 height 42
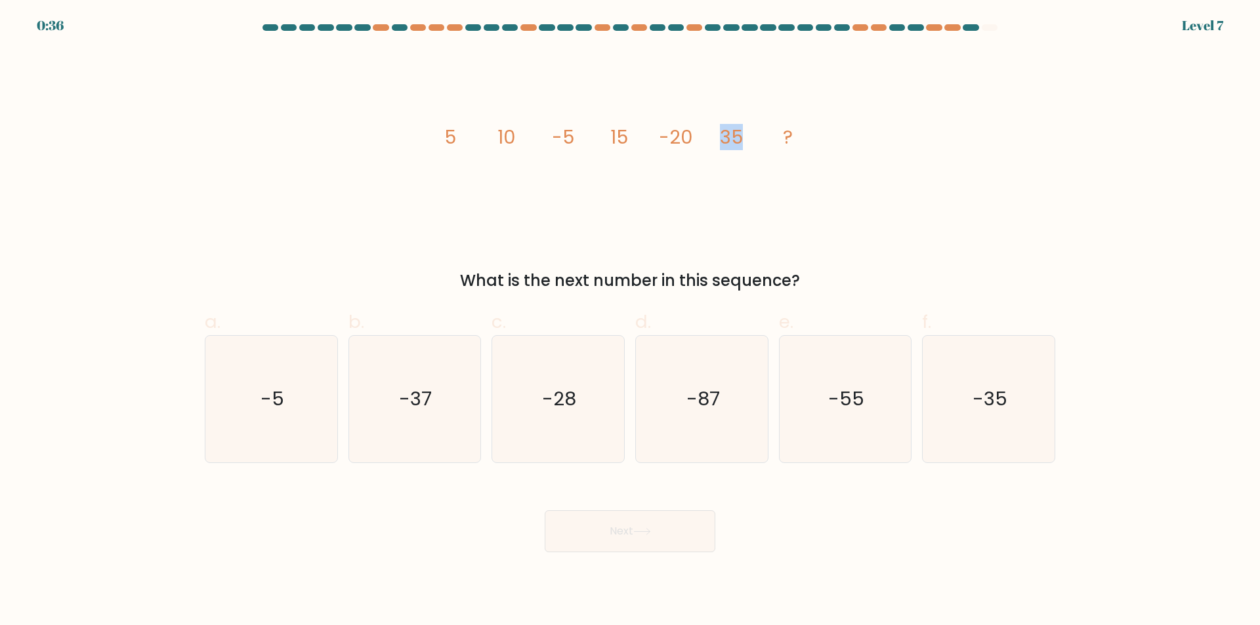
drag, startPoint x: 717, startPoint y: 138, endPoint x: 739, endPoint y: 137, distance: 21.7
click at [739, 137] on icon "image/svg+xml 5 10 -5 15 -20 35 ?" at bounding box center [630, 144] width 394 height 188
click at [637, 200] on icon "image/svg+xml 5 10 -5 15 -20 35 ?" at bounding box center [630, 144] width 394 height 188
click at [988, 429] on icon "-35" at bounding box center [988, 399] width 127 height 127
click at [631, 322] on input "f. -35" at bounding box center [630, 317] width 1 height 9
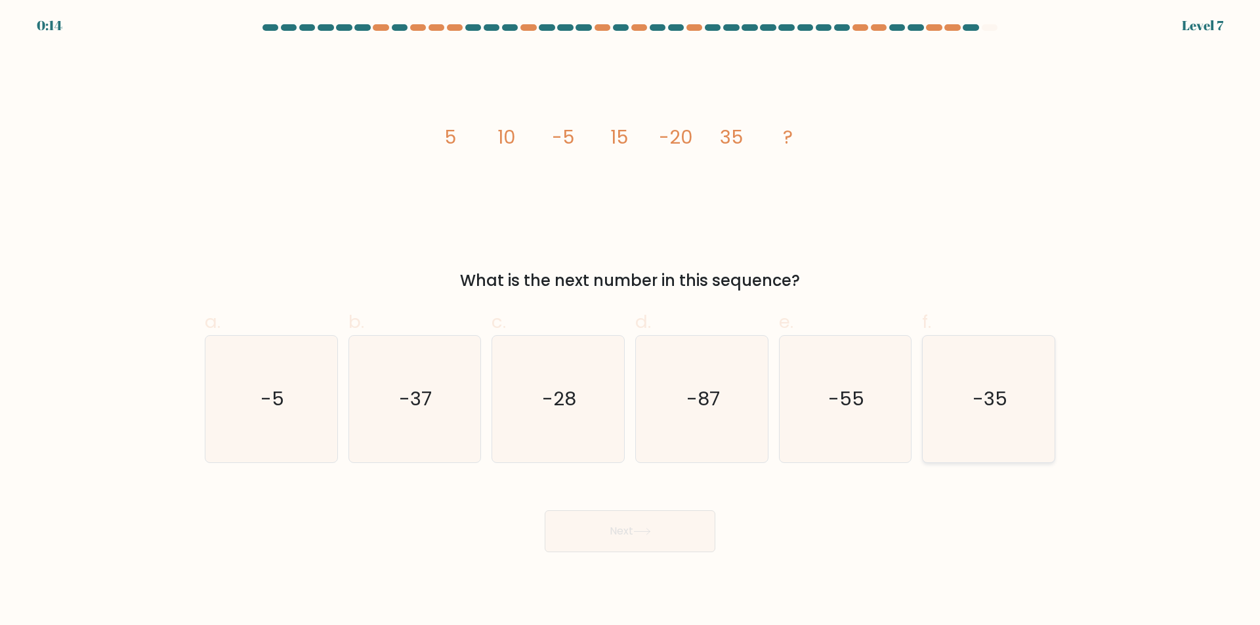
radio input "true"
click at [621, 544] on button "Next" at bounding box center [630, 532] width 171 height 42
click at [623, 535] on button "Next" at bounding box center [630, 532] width 171 height 42
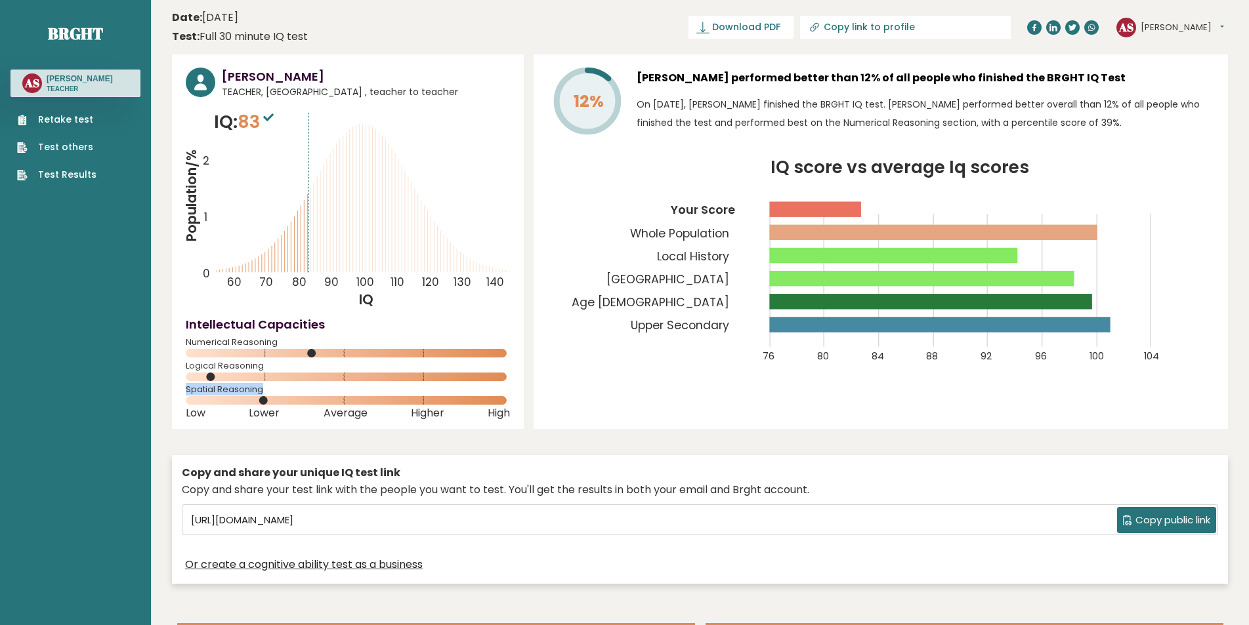
drag, startPoint x: 271, startPoint y: 389, endPoint x: 183, endPoint y: 390, distance: 87.9
click at [183, 390] on div "[PERSON_NAME] TEACHER, [GEOGRAPHIC_DATA] , teacher to teacher IQ: 83 Population…" at bounding box center [348, 241] width 352 height 375
drag, startPoint x: 198, startPoint y: 393, endPoint x: 606, endPoint y: 398, distance: 408.9
click at [606, 398] on div "12% Aleksandar Stefanovic performed better than 12% of all people who finished …" at bounding box center [881, 241] width 694 height 375
drag, startPoint x: 256, startPoint y: 389, endPoint x: 180, endPoint y: 389, distance: 75.5
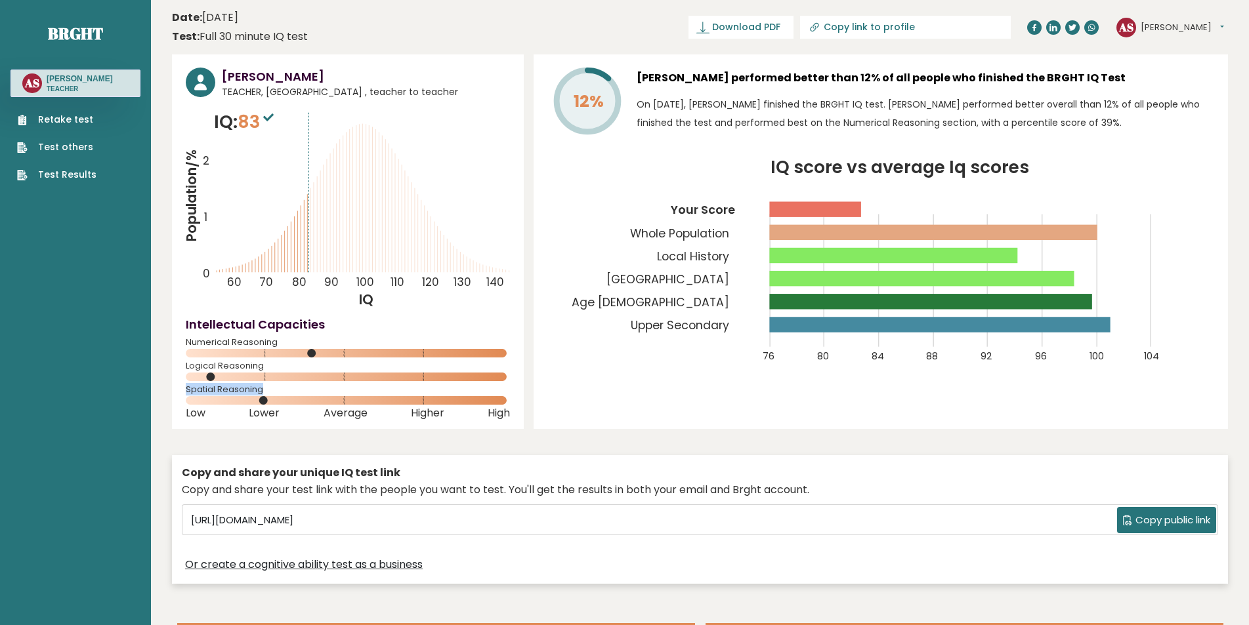
click at [180, 389] on div "Aleksandar Stefanovic TEACHER, Bosnia and Herzegovina , teacher to teacher IQ: …" at bounding box center [348, 241] width 352 height 375
copy span "Spatial Reasoning"
drag, startPoint x: 263, startPoint y: 440, endPoint x: 261, endPoint y: 429, distance: 11.9
click at [263, 439] on div "Aleksandar Stefanovic TEACHER, Bosnia and Herzegovina , teacher to teacher IQ: …" at bounding box center [700, 322] width 1056 height 536
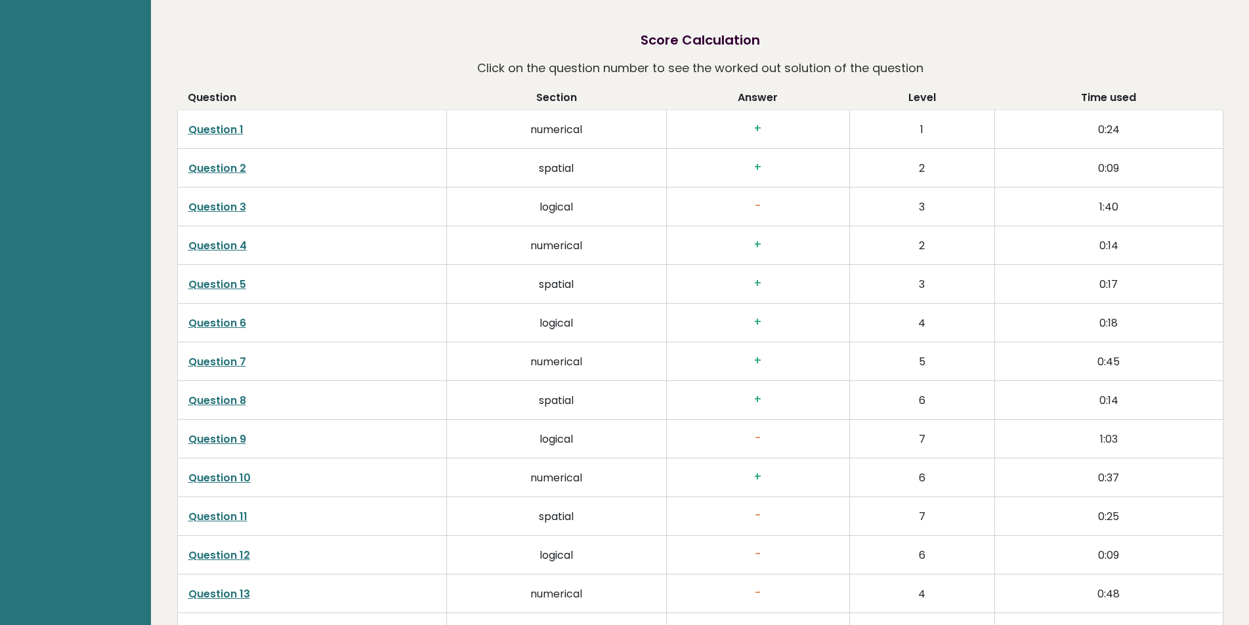
scroll to position [2167, 0]
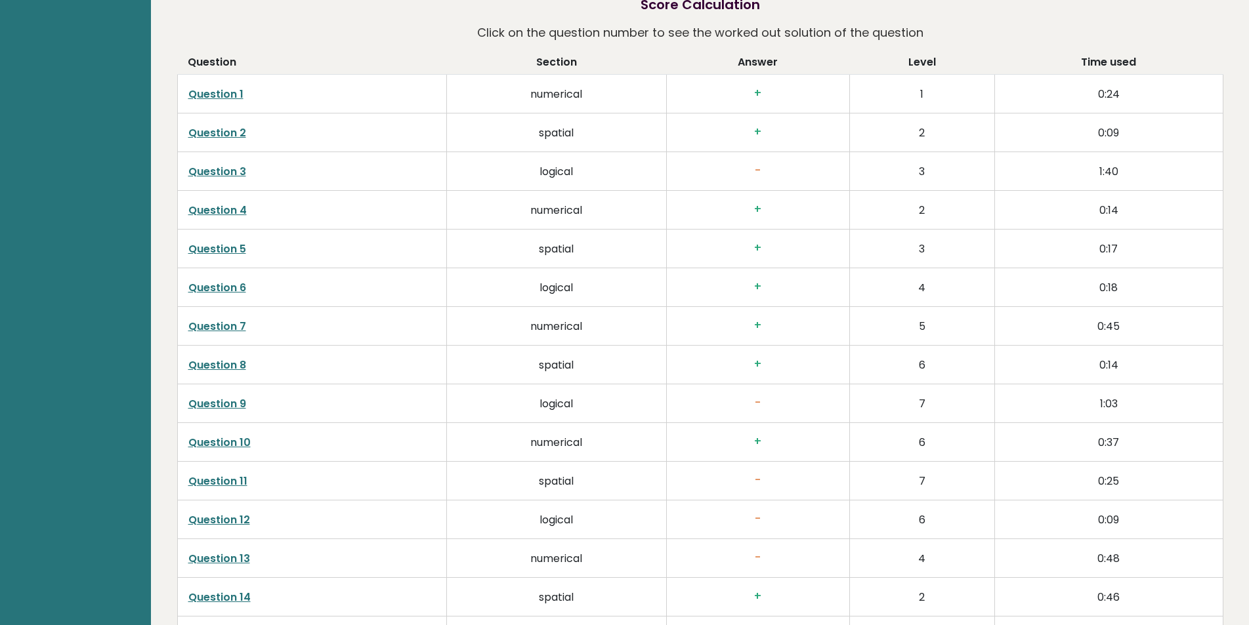
click at [211, 171] on link "Question 3" at bounding box center [217, 171] width 58 height 15
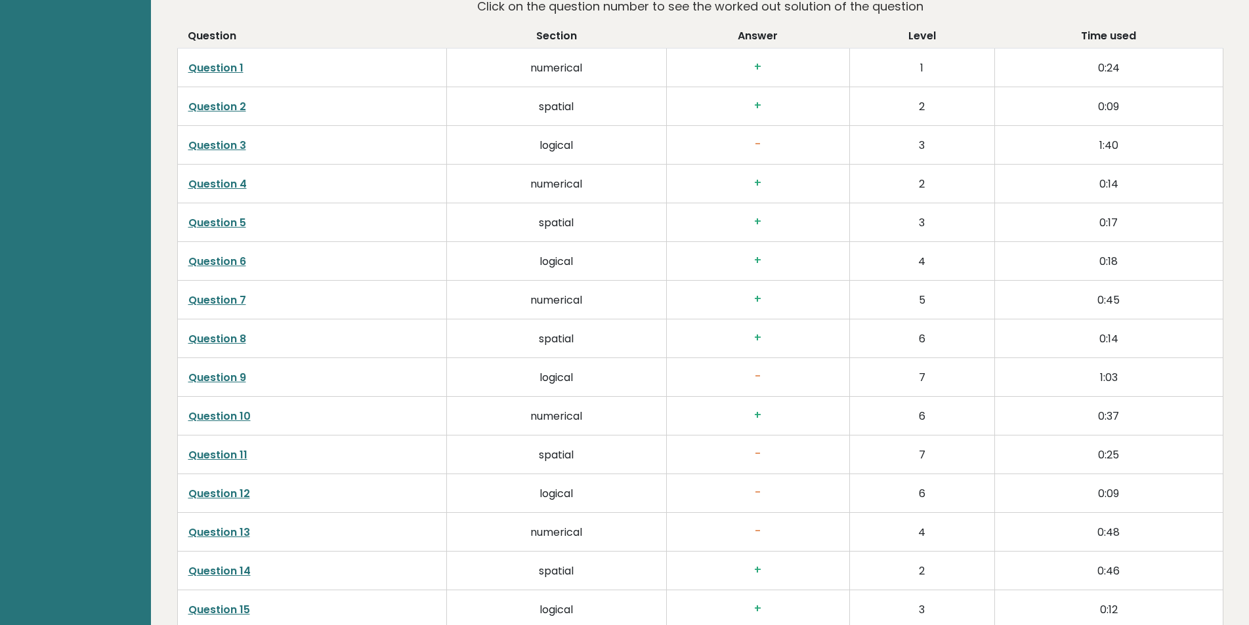
scroll to position [2294, 0]
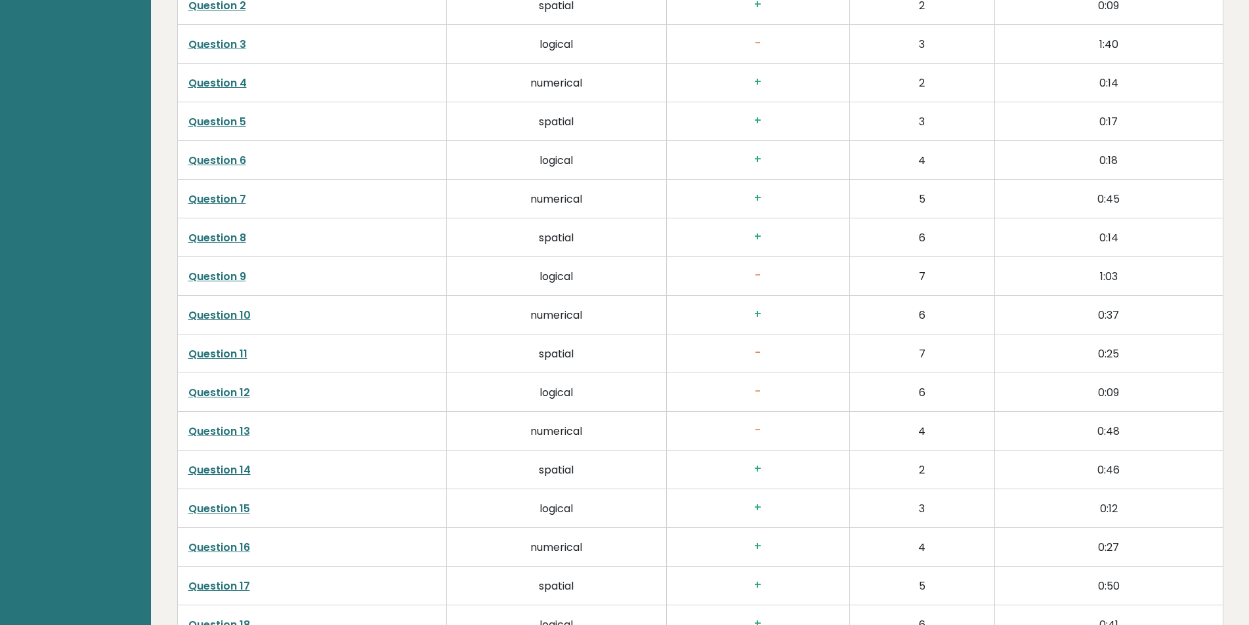
click at [222, 276] on link "Question 9" at bounding box center [217, 276] width 58 height 15
click at [222, 47] on link "Question 3" at bounding box center [217, 44] width 58 height 15
click at [212, 355] on link "Question 11" at bounding box center [217, 354] width 59 height 15
click at [210, 392] on link "Question 12" at bounding box center [219, 392] width 62 height 15
click at [222, 394] on link "Question 12" at bounding box center [219, 392] width 62 height 15
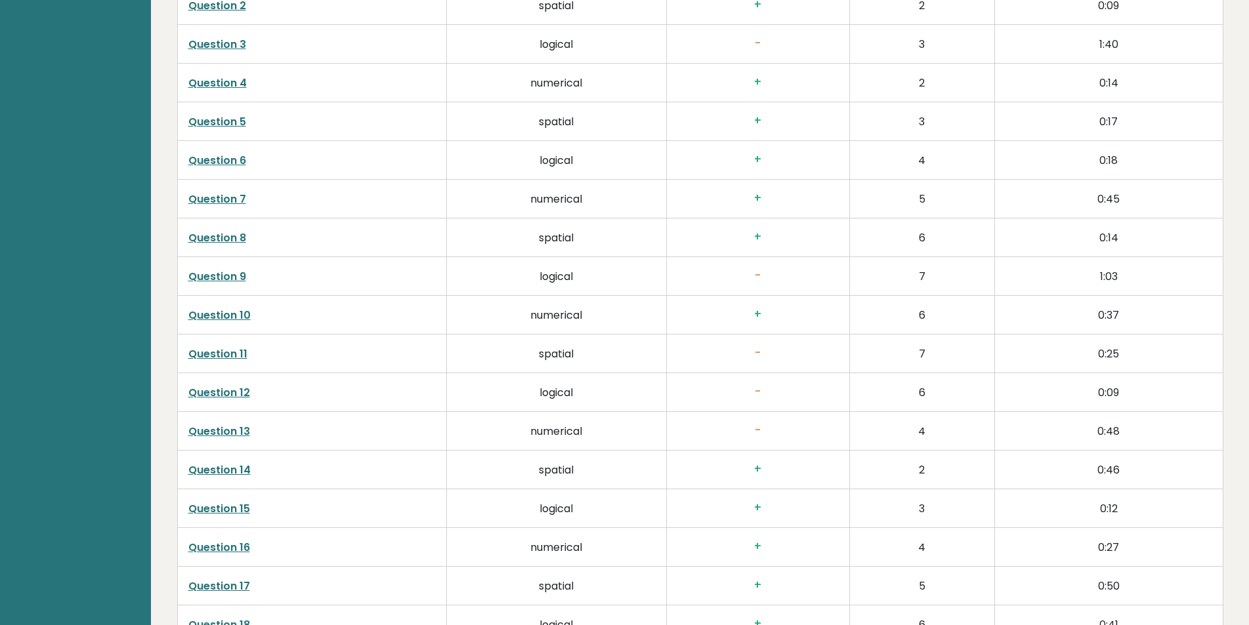
click at [218, 434] on link "Question 13" at bounding box center [219, 431] width 62 height 15
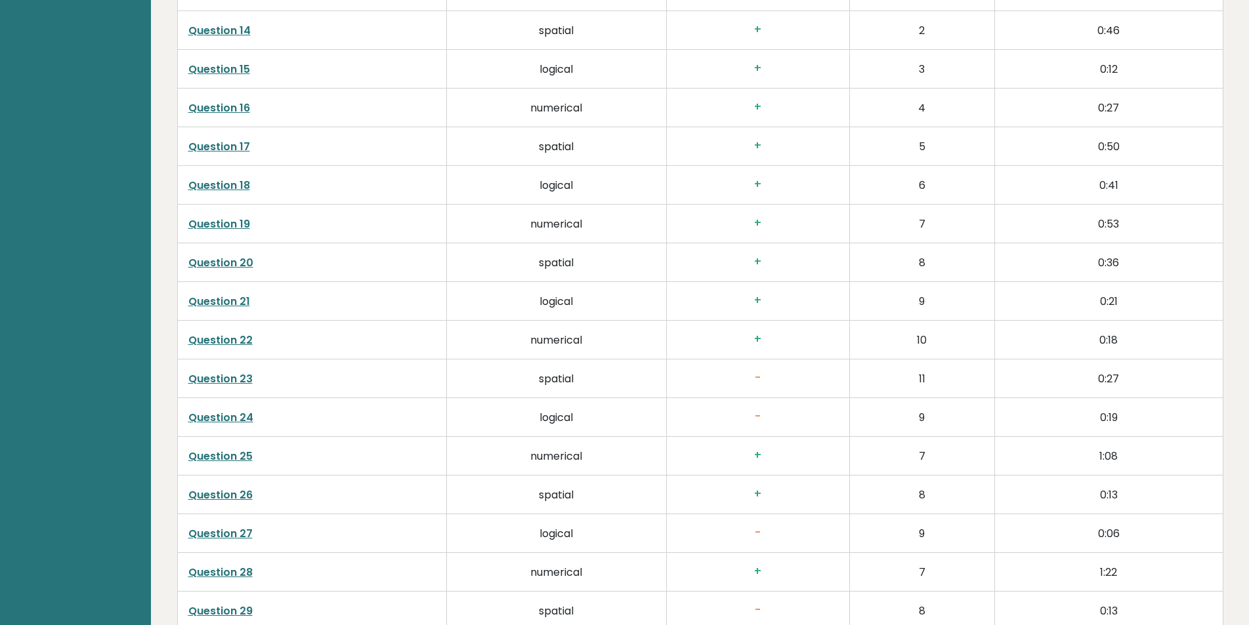
scroll to position [2739, 0]
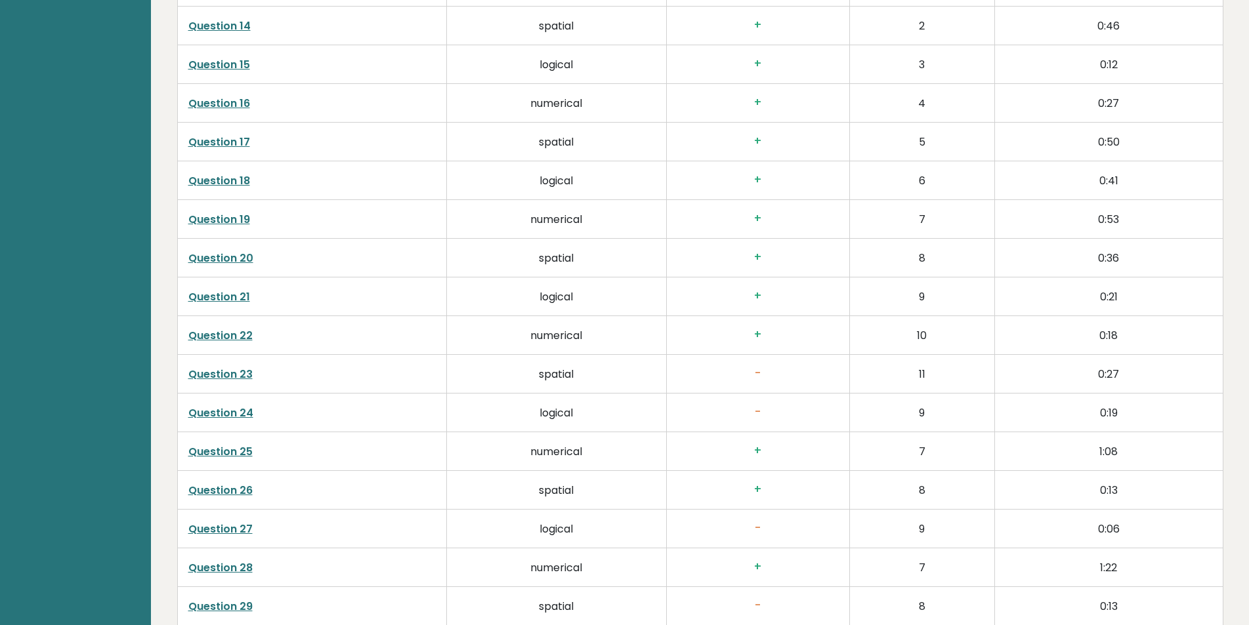
click at [229, 375] on link "Question 23" at bounding box center [220, 374] width 64 height 15
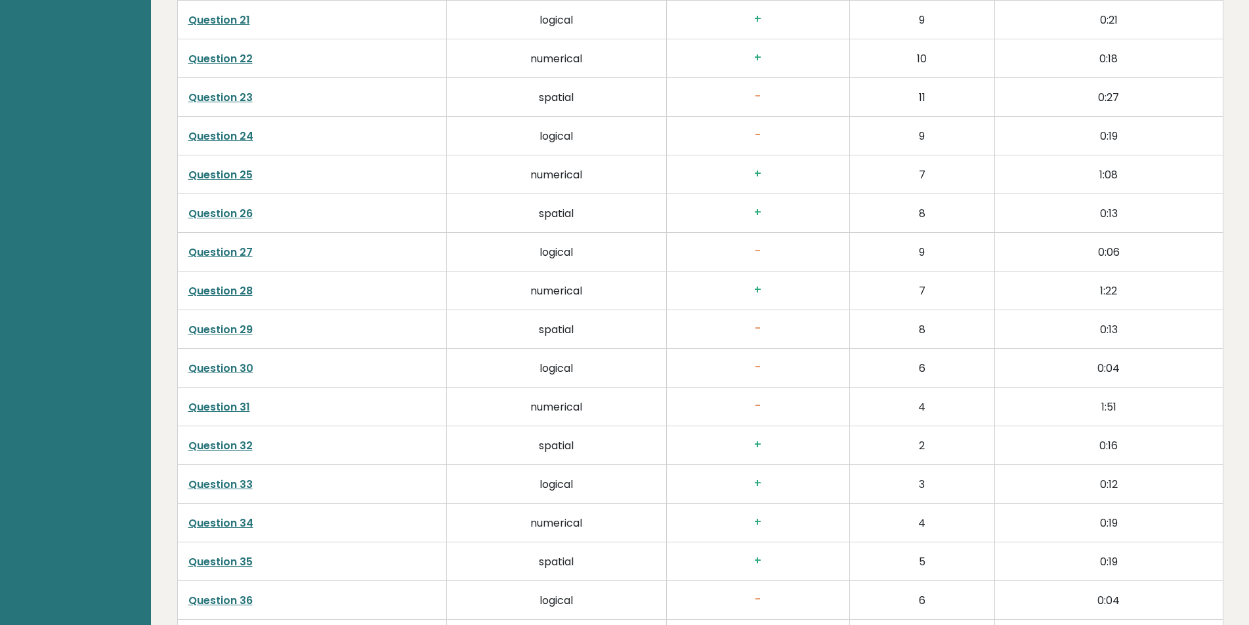
click at [214, 333] on link "Question 29" at bounding box center [220, 329] width 64 height 15
click at [211, 368] on link "Question 30" at bounding box center [220, 368] width 65 height 15
click at [200, 408] on link "Question 31" at bounding box center [219, 407] width 62 height 15
click at [230, 603] on link "Question 36" at bounding box center [220, 600] width 64 height 15
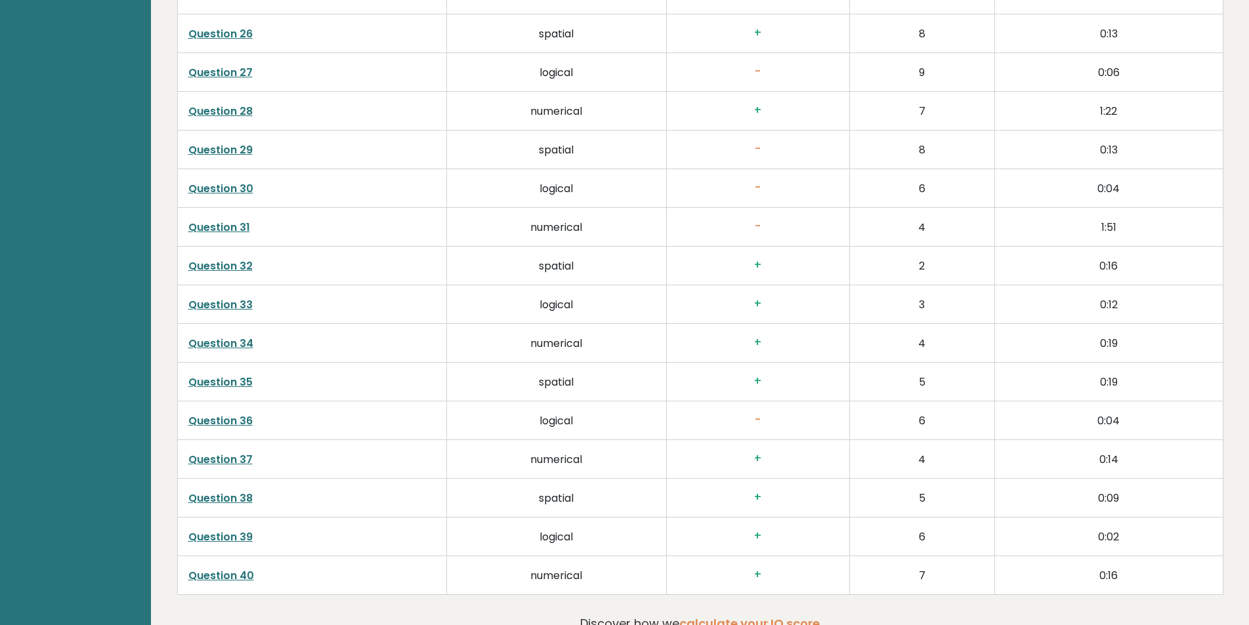
scroll to position [3200, 0]
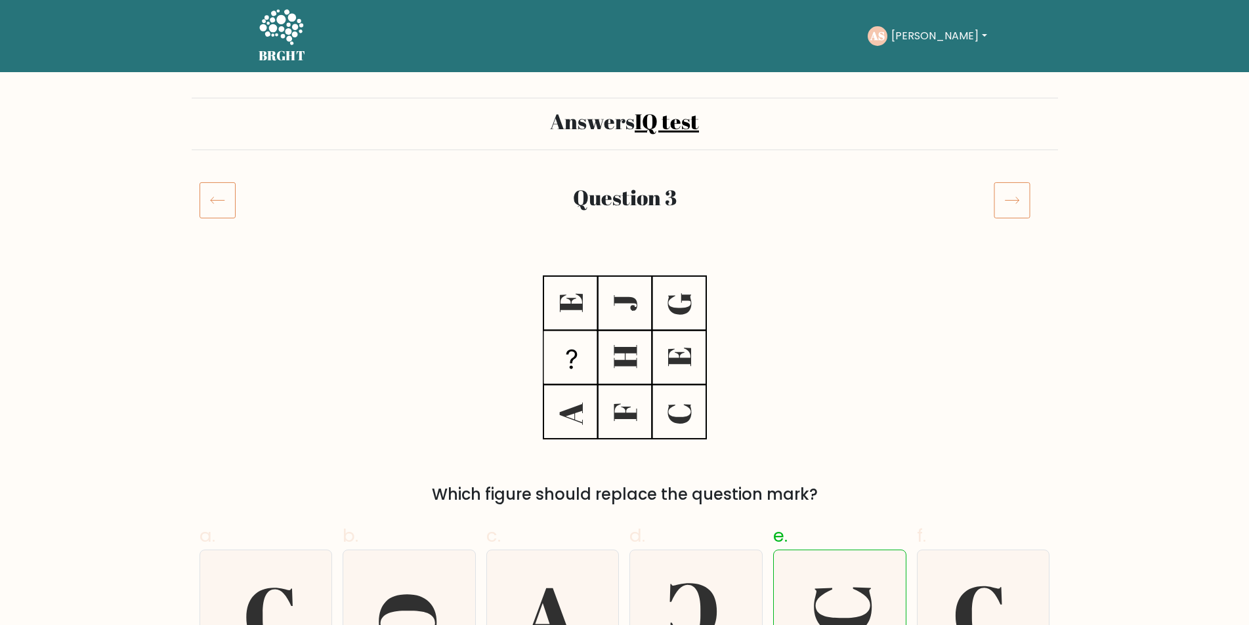
click at [371, 321] on div "Which figure should replace the question mark?" at bounding box center [625, 385] width 866 height 243
click at [421, 354] on div "Which figure should replace the question mark?" at bounding box center [625, 385] width 866 height 243
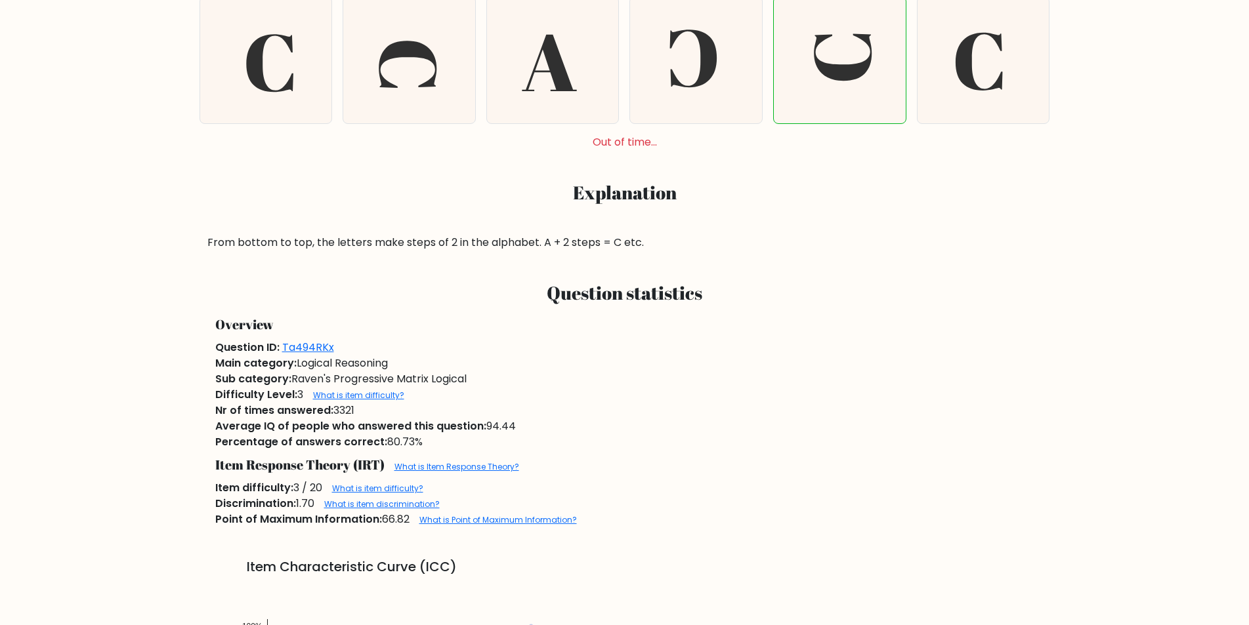
scroll to position [349, 0]
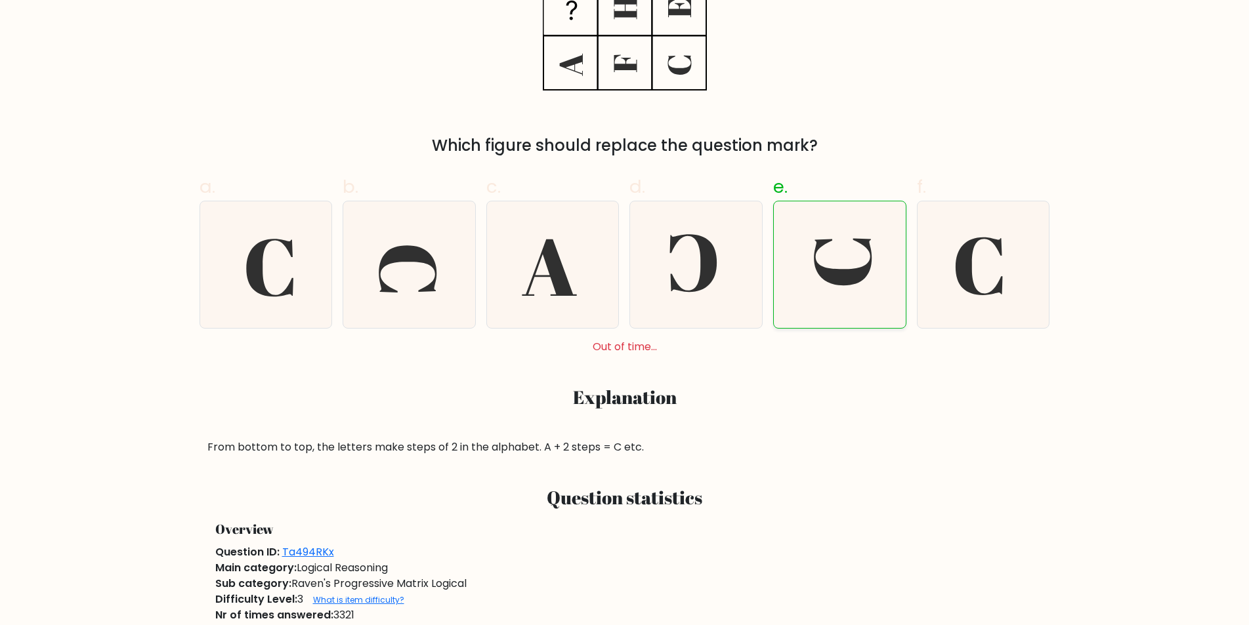
click at [845, 285] on icon at bounding box center [843, 261] width 58 height 47
radio input "true"
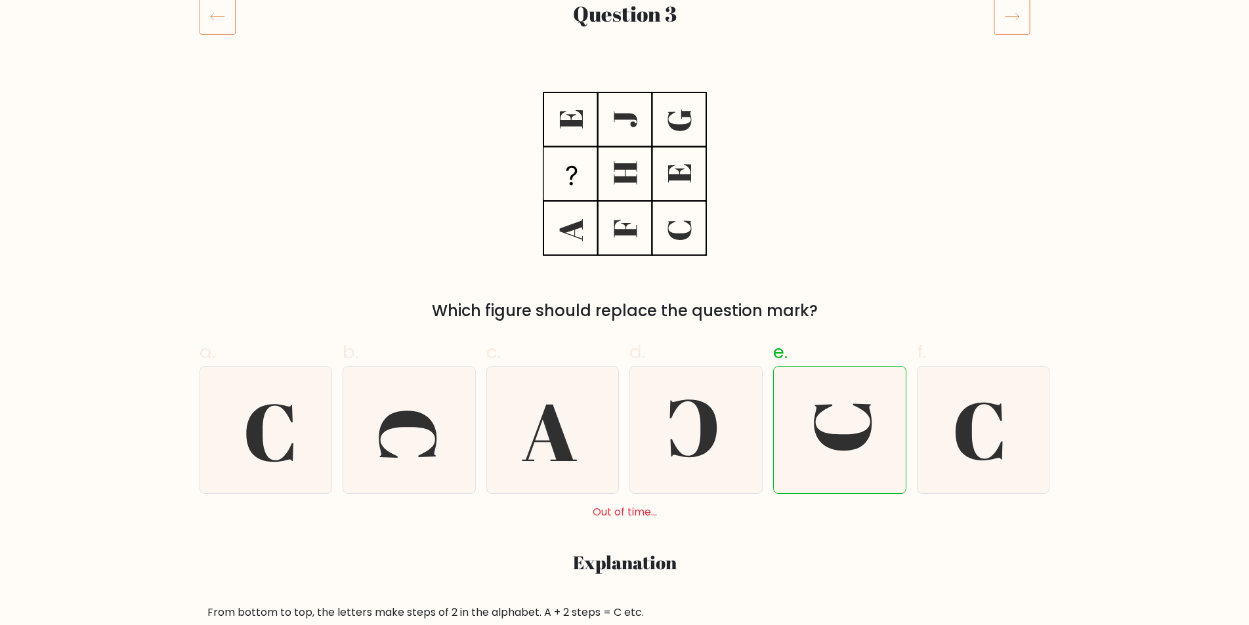
scroll to position [219, 0]
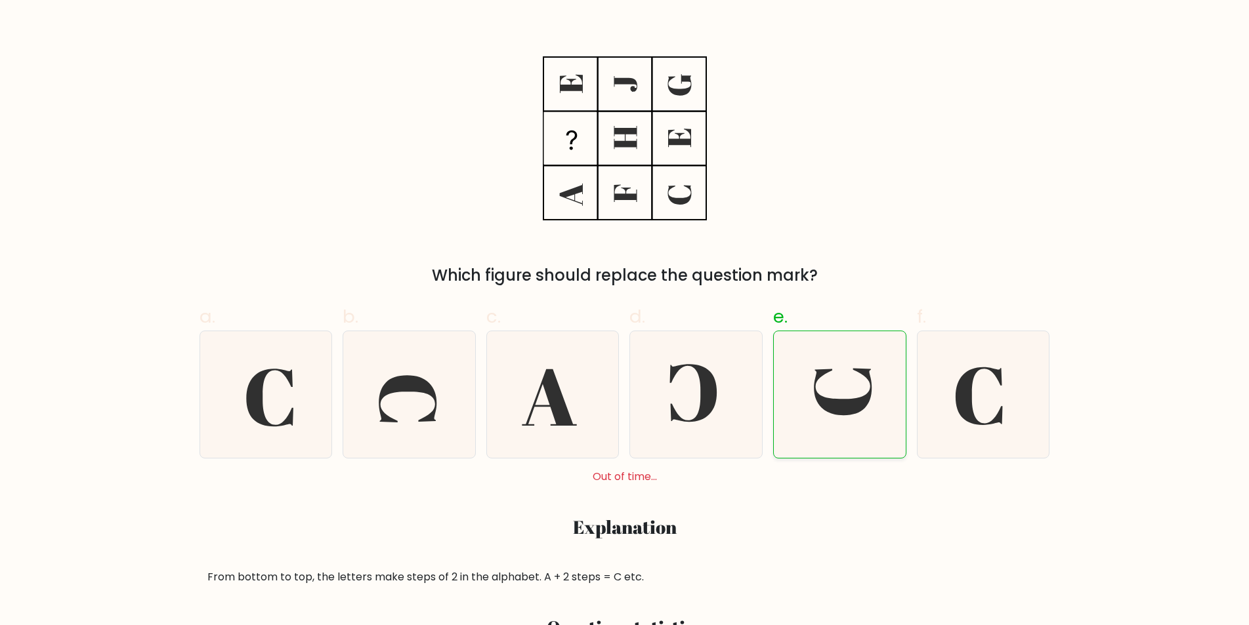
click at [844, 404] on icon at bounding box center [843, 391] width 58 height 47
click at [625, 102] on input "e." at bounding box center [625, 98] width 1 height 9
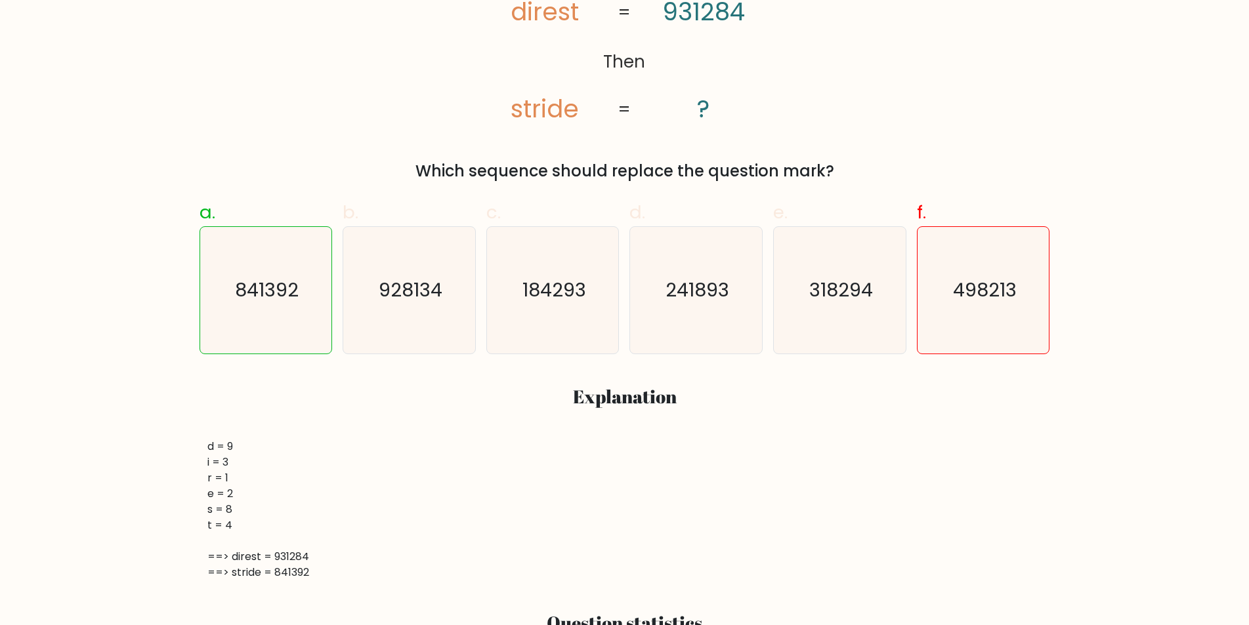
scroll to position [313, 0]
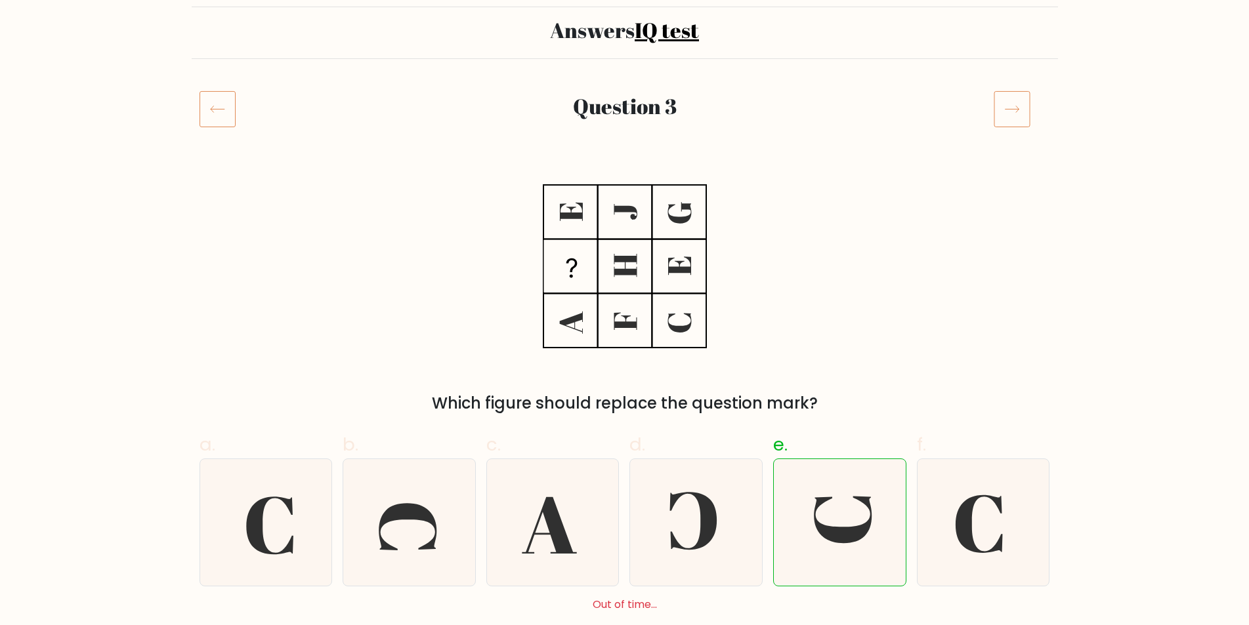
scroll to position [70, 0]
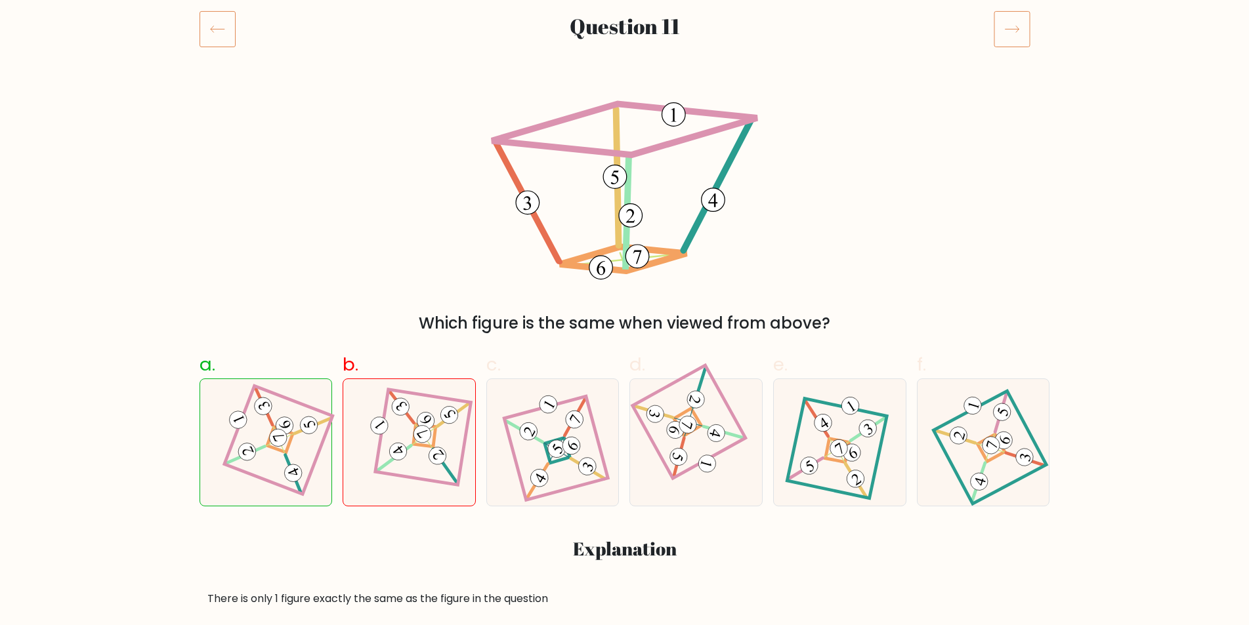
scroll to position [210, 0]
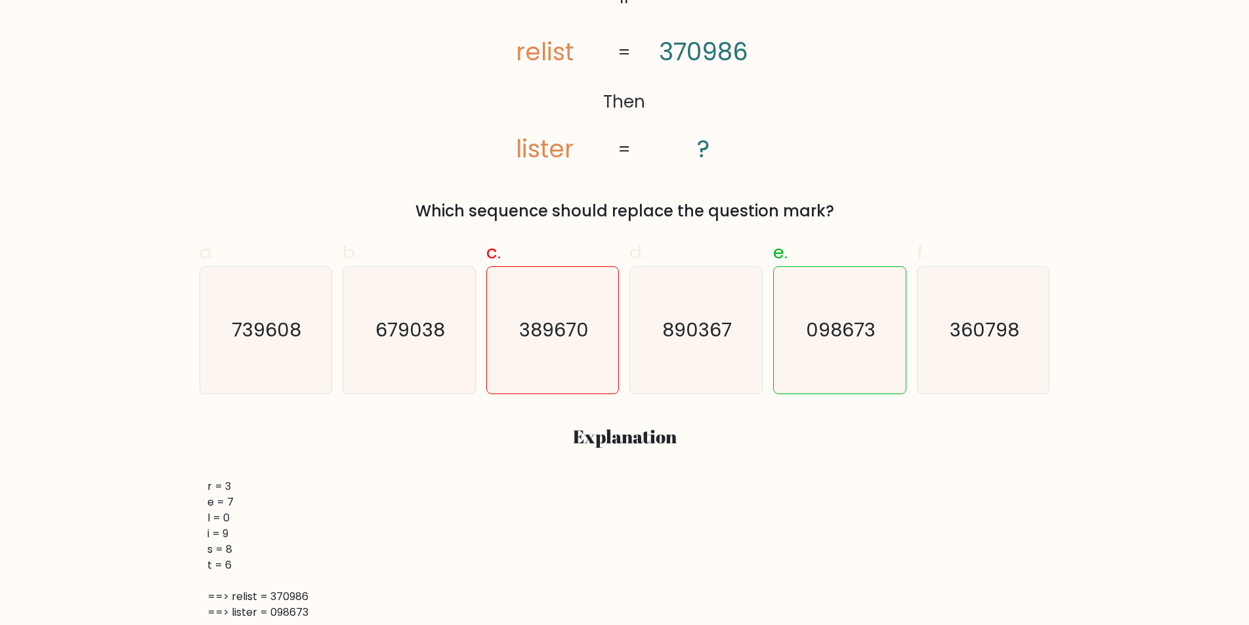
scroll to position [295, 0]
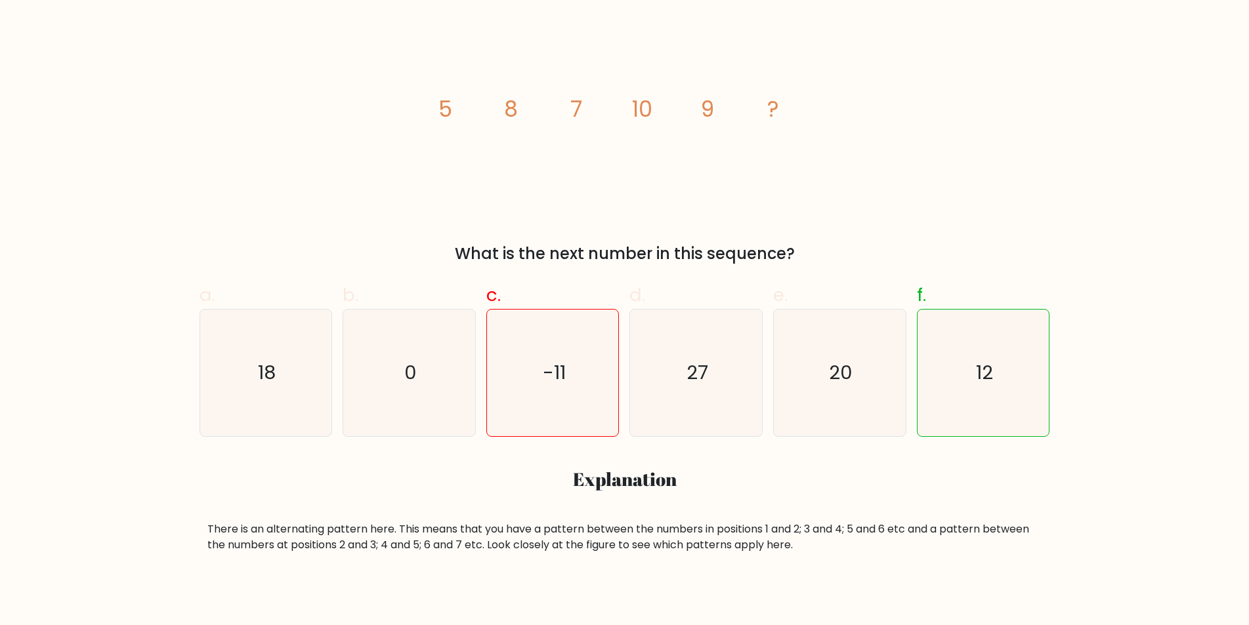
scroll to position [274, 0]
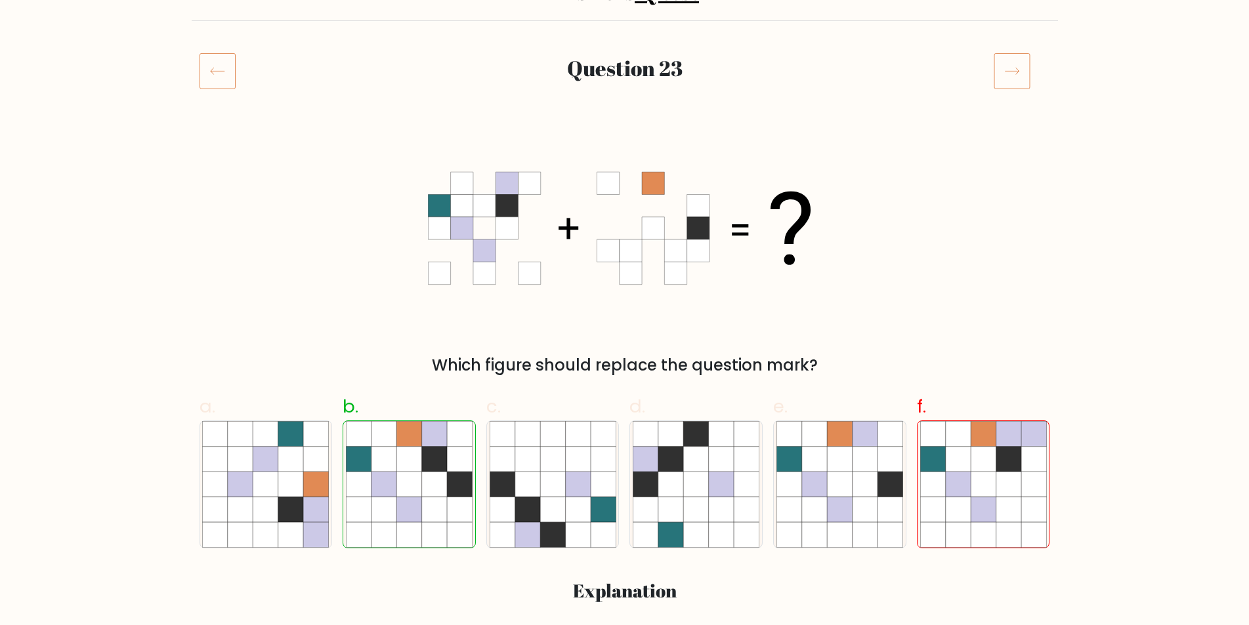
scroll to position [170, 0]
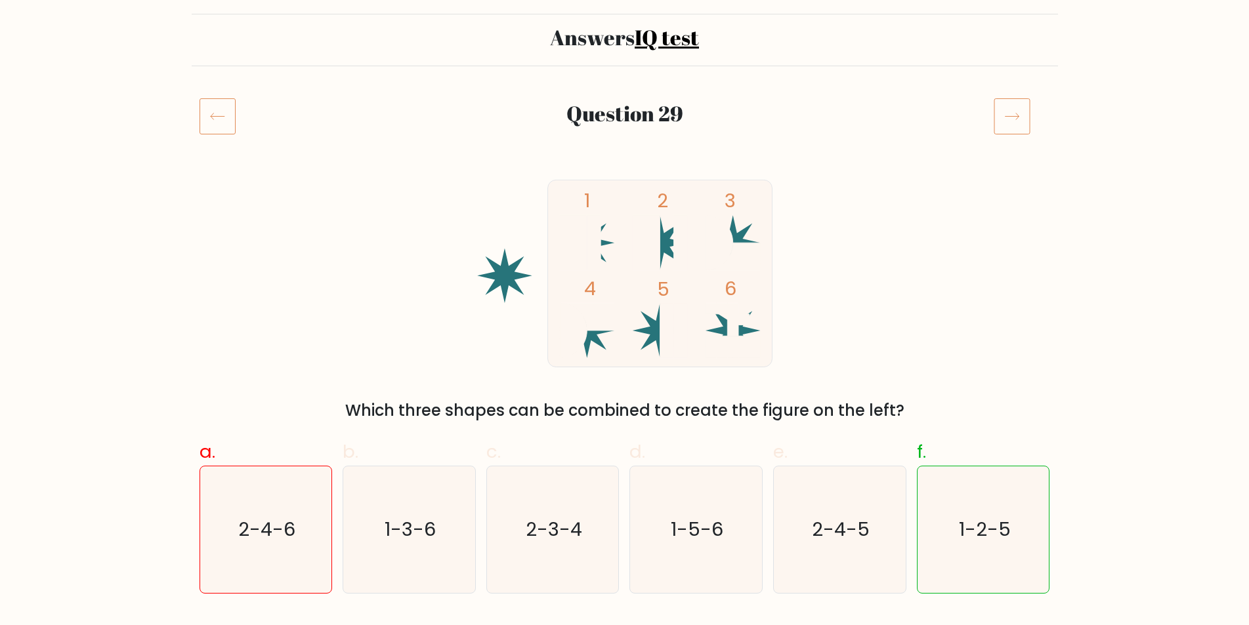
scroll to position [96, 0]
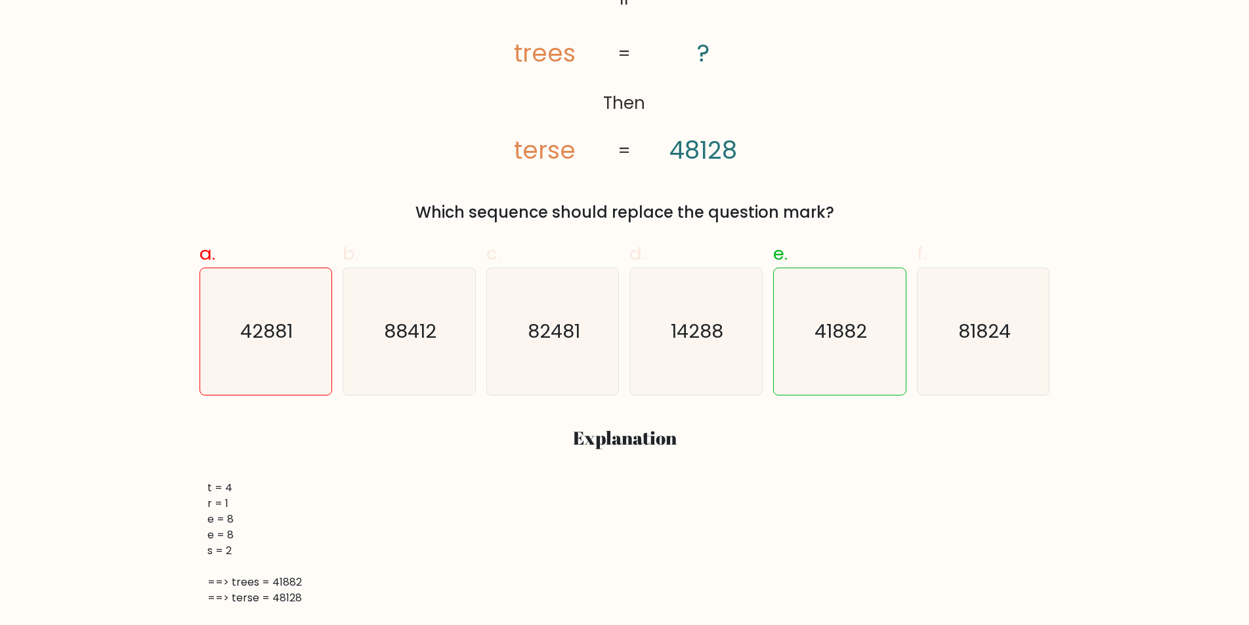
scroll to position [315, 0]
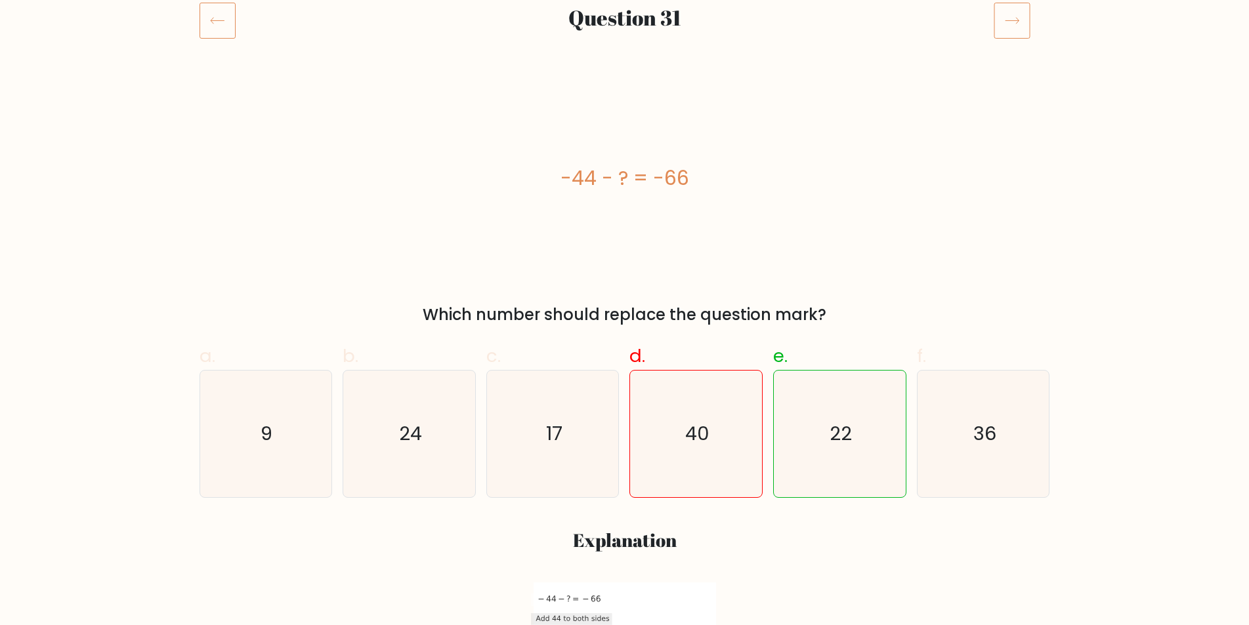
scroll to position [224, 0]
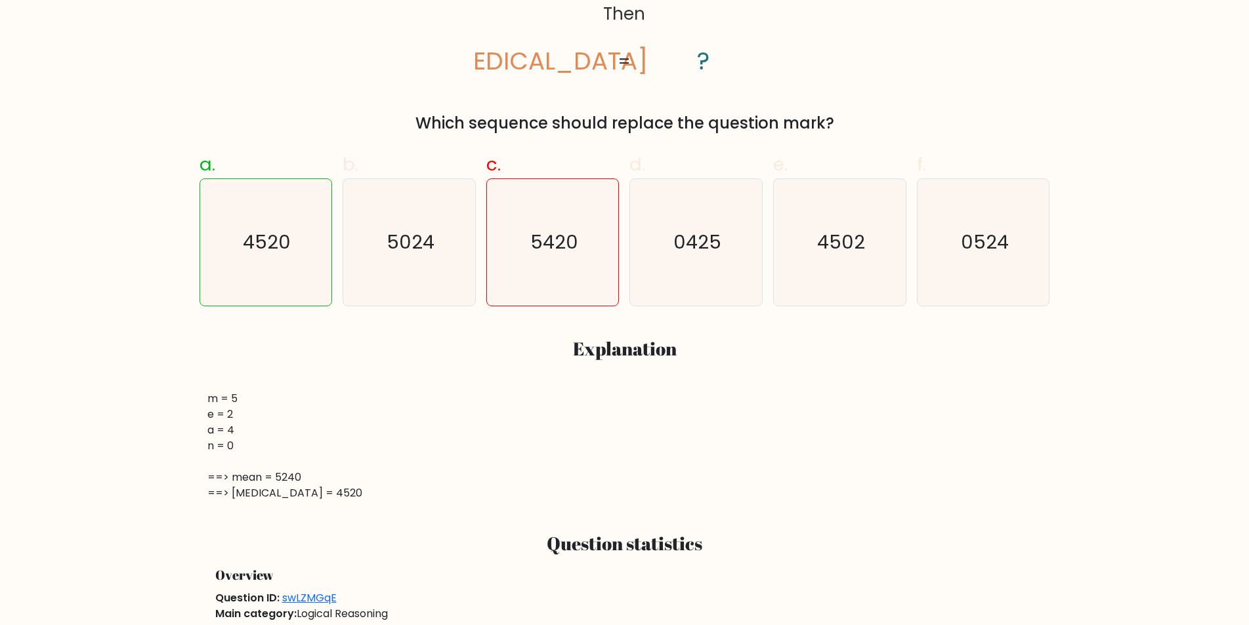
scroll to position [375, 0]
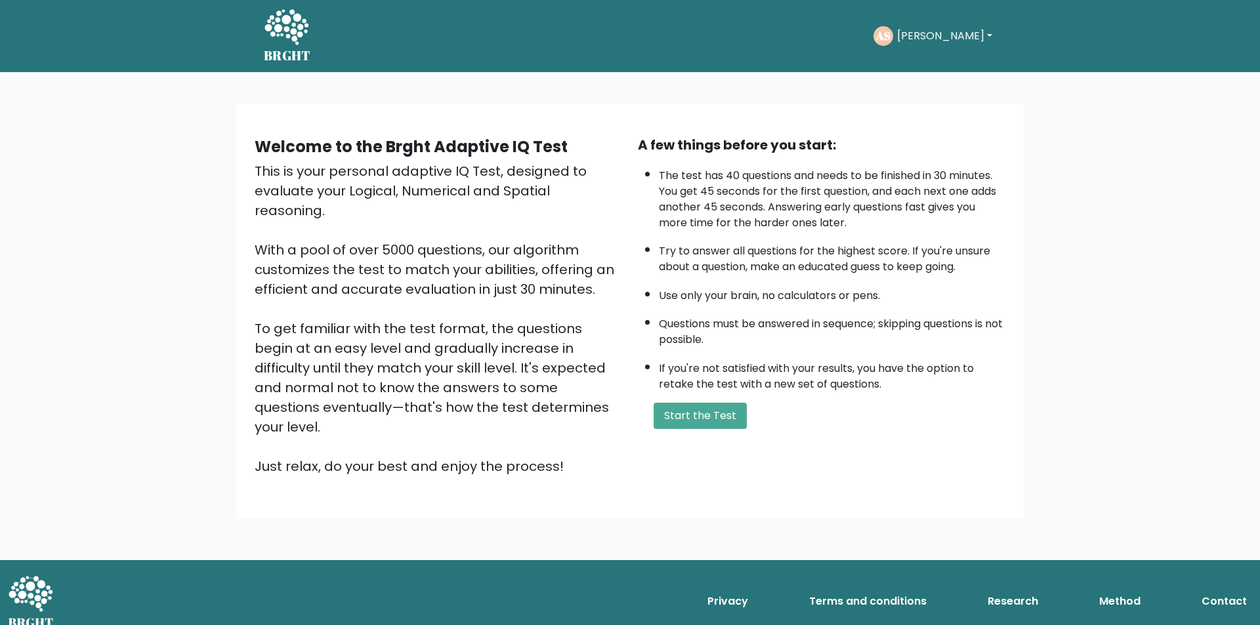
drag, startPoint x: 723, startPoint y: 417, endPoint x: 891, endPoint y: 462, distance: 173.8
click at [725, 417] on button "Start the Test" at bounding box center [700, 416] width 93 height 26
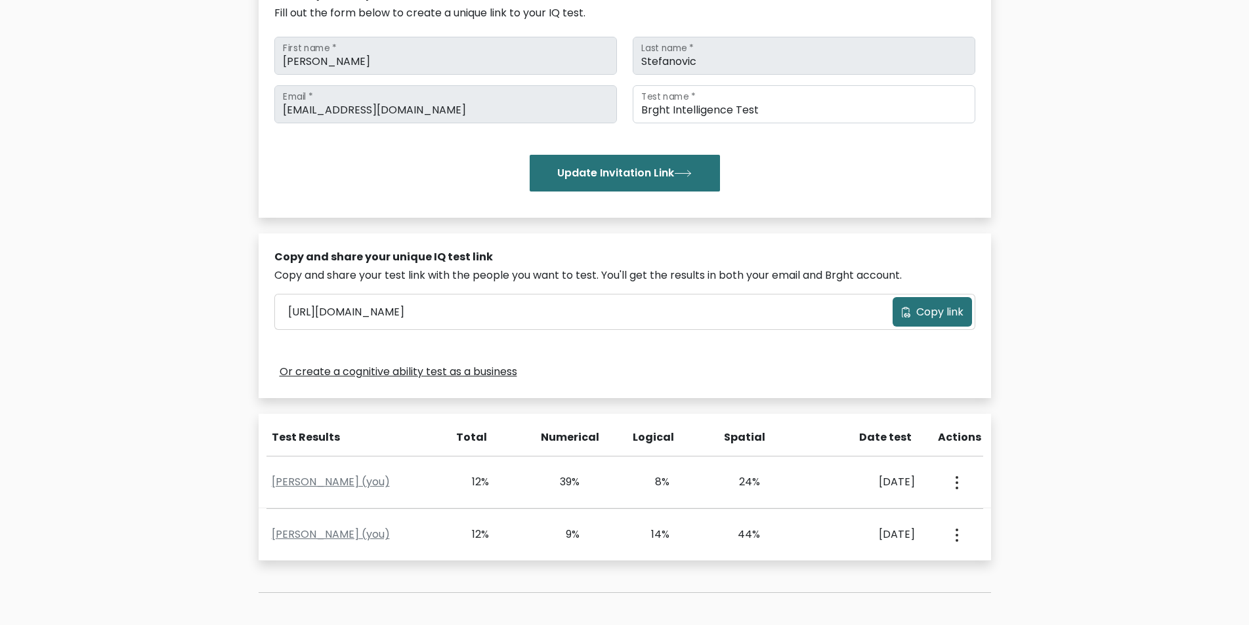
scroll to position [235, 0]
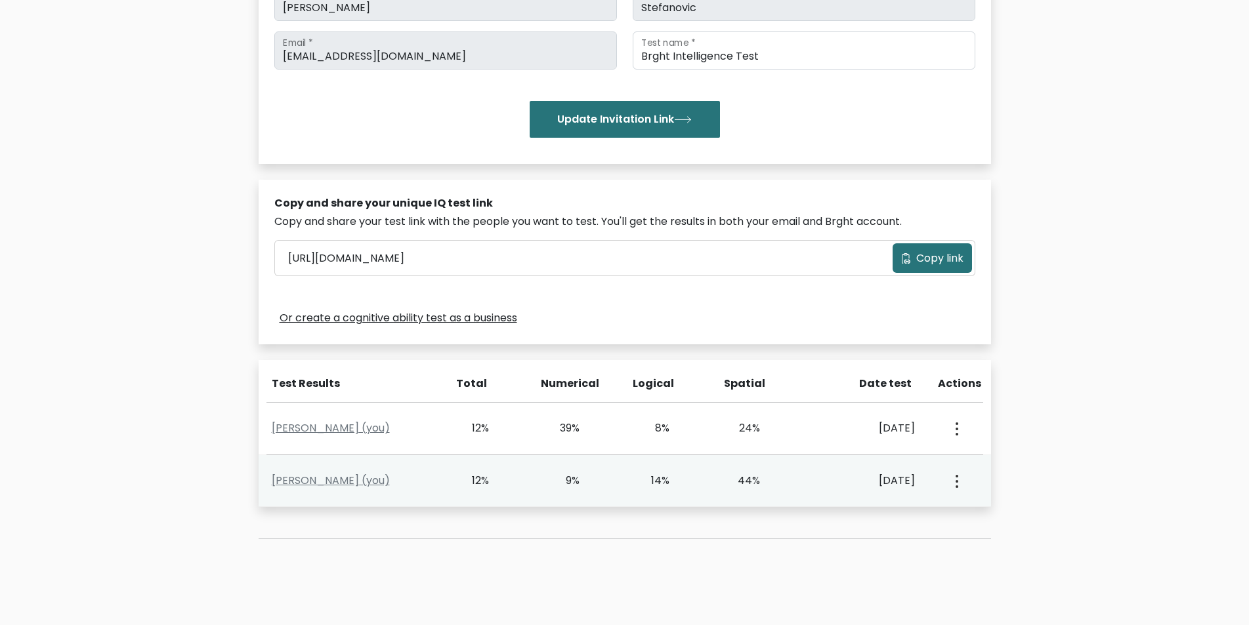
click at [956, 487] on circle "button" at bounding box center [957, 487] width 3 height 3
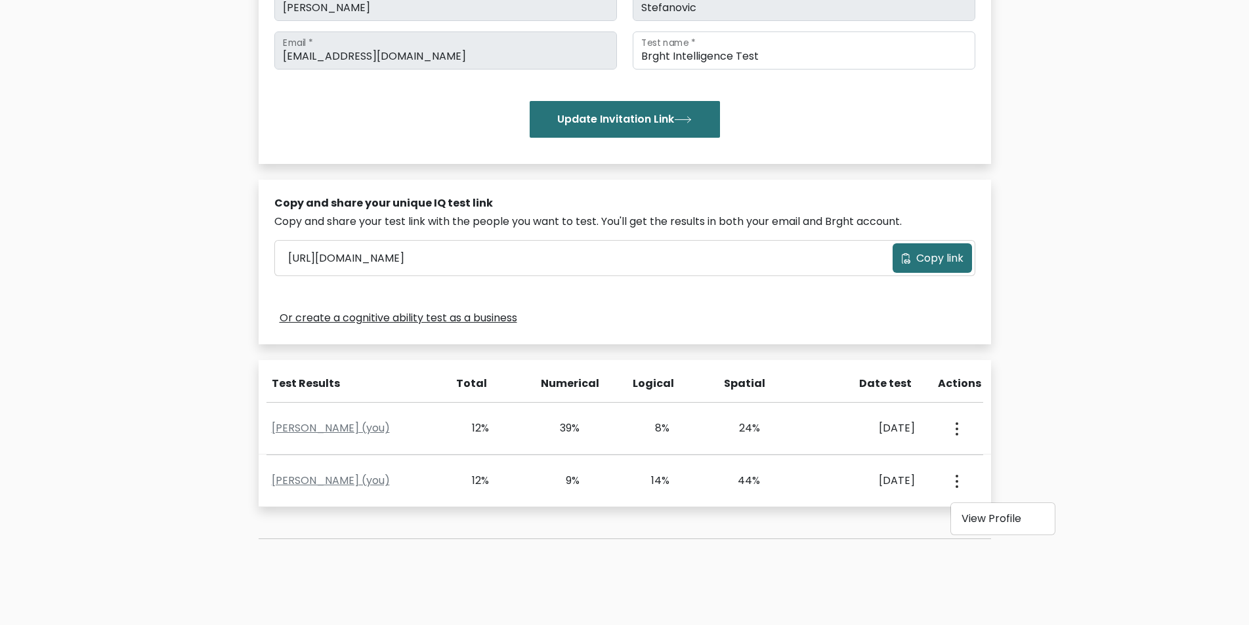
click at [1127, 446] on div "Test the IQ of other people 40 questions 30 minutes English Create your unique …" at bounding box center [624, 235] width 1249 height 797
click at [635, 123] on button "Update Invitation Link" at bounding box center [625, 119] width 190 height 37
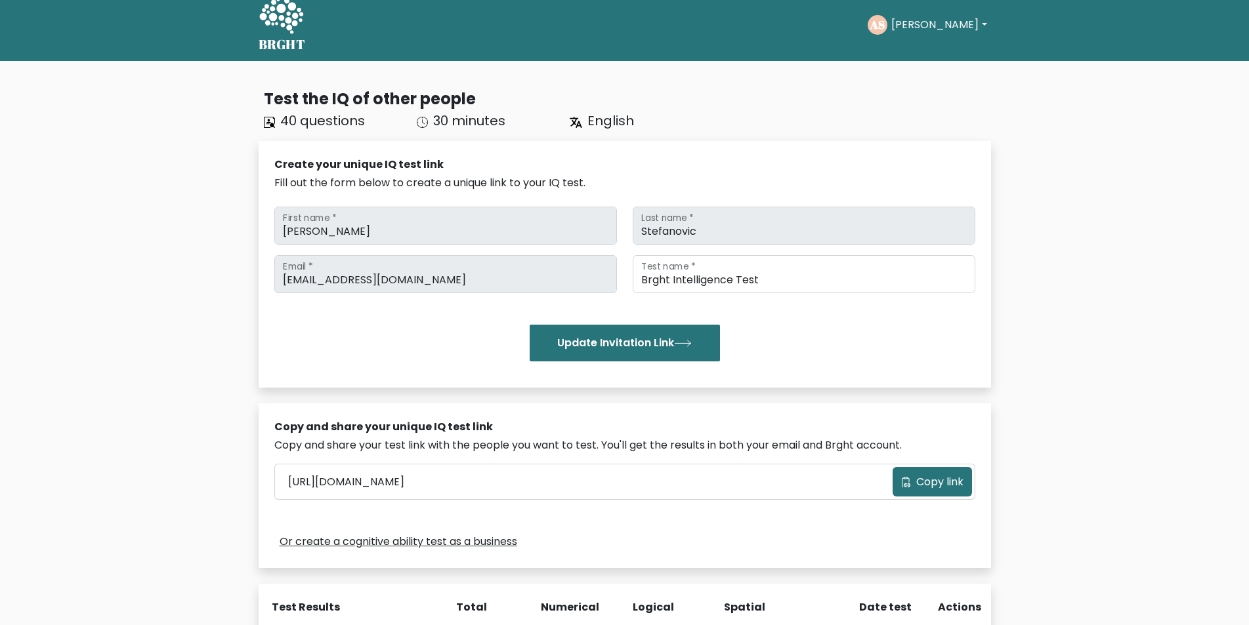
scroll to position [5, 0]
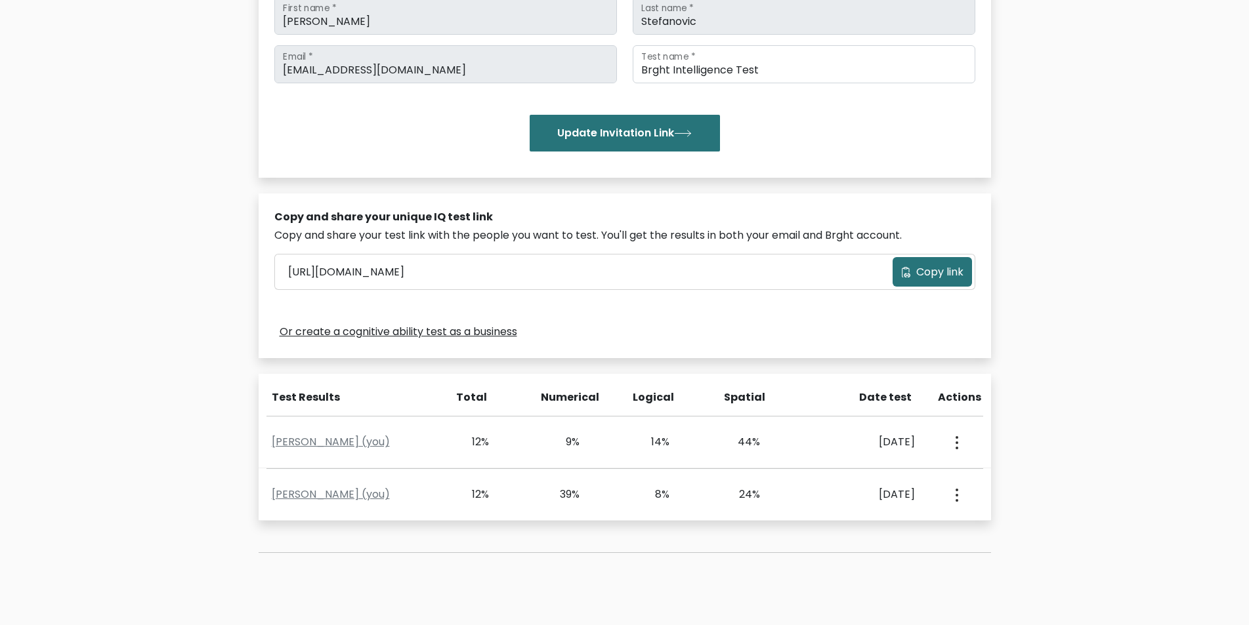
scroll to position [225, 0]
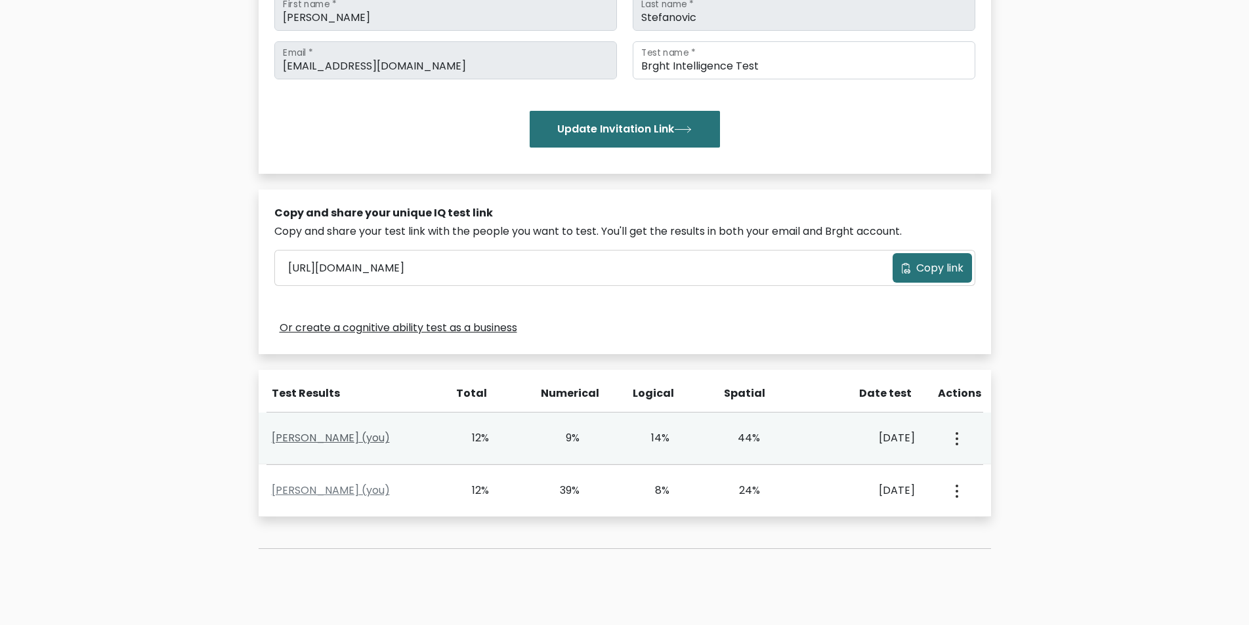
click at [333, 437] on link "[PERSON_NAME] (you)" at bounding box center [331, 438] width 118 height 15
